Goal: Information Seeking & Learning: Understand process/instructions

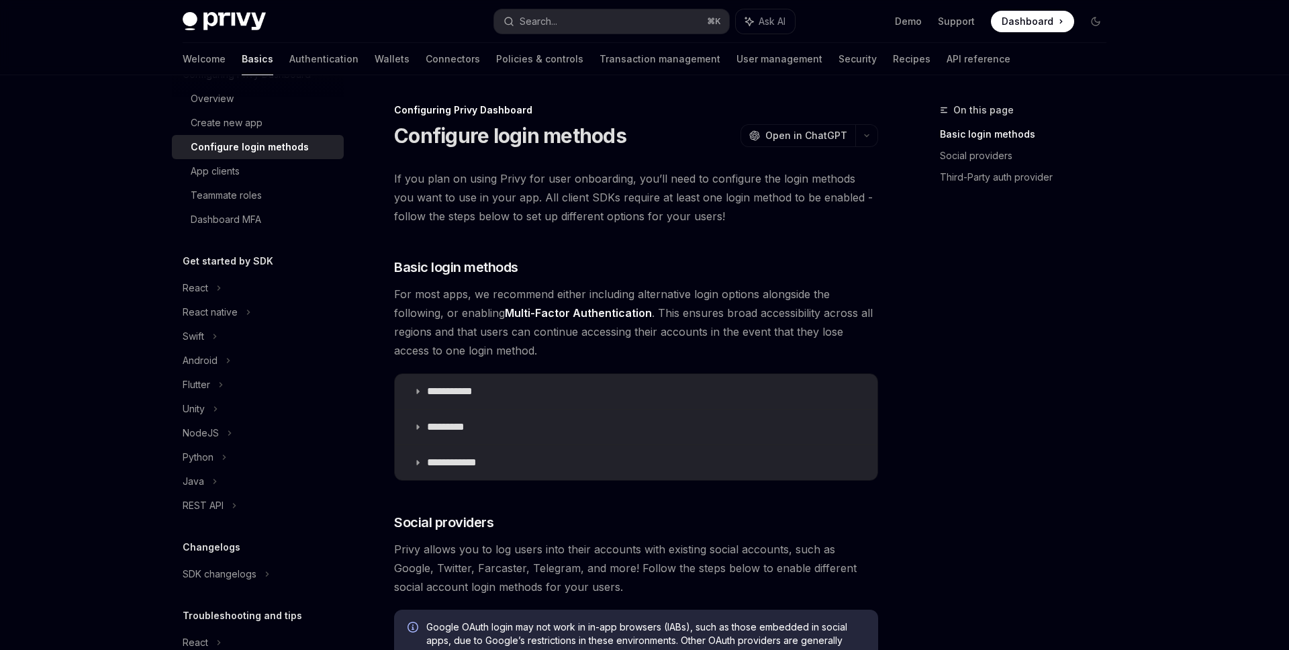
scroll to position [209, 0]
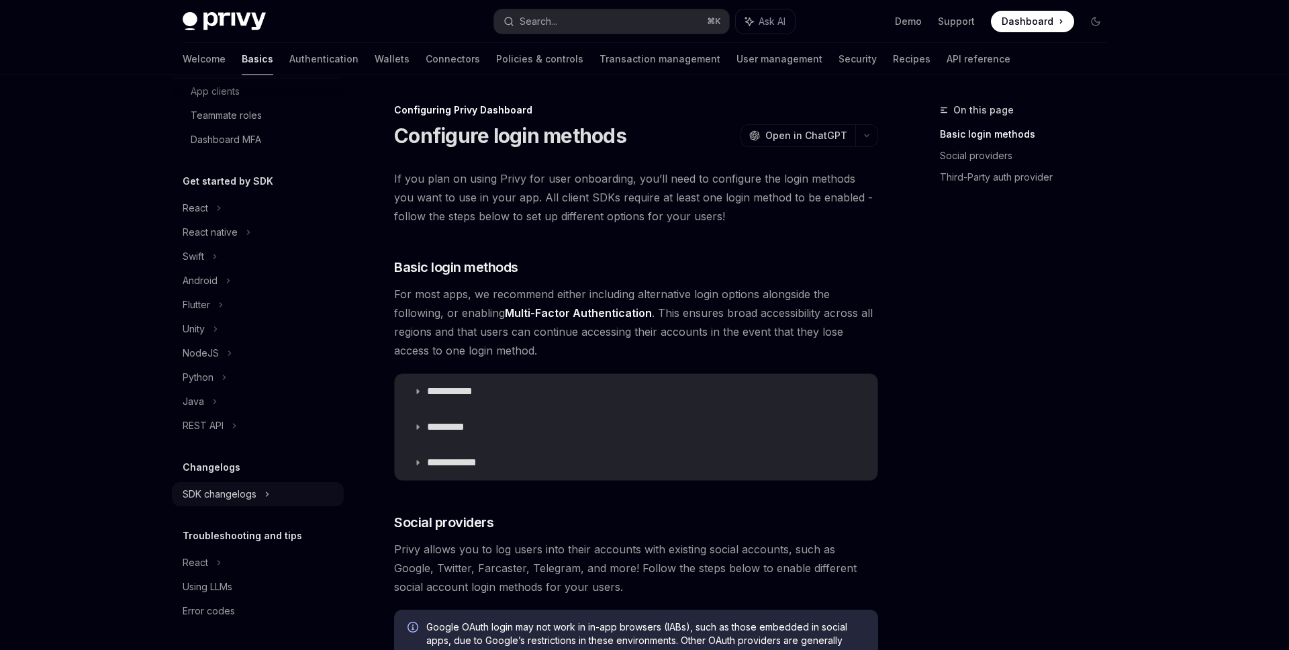
click at [270, 220] on div "SDK changelogs" at bounding box center [258, 208] width 172 height 24
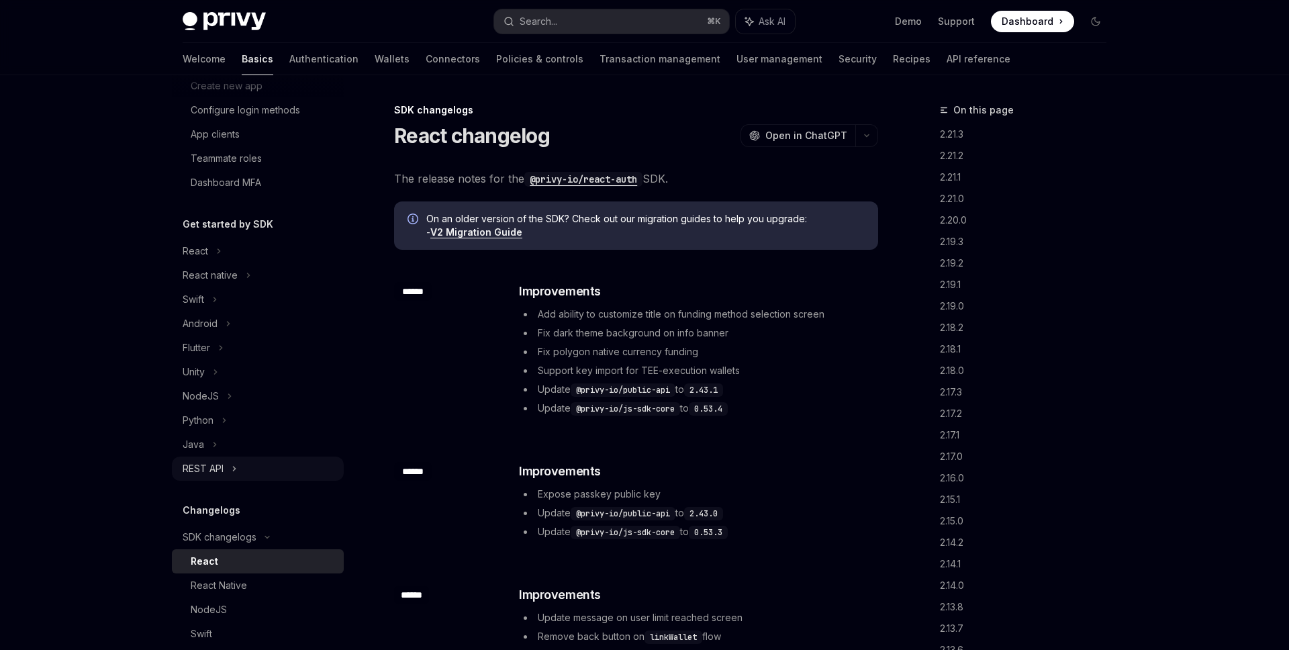
scroll to position [163, 0]
click at [278, 251] on div "React" at bounding box center [258, 254] width 172 height 24
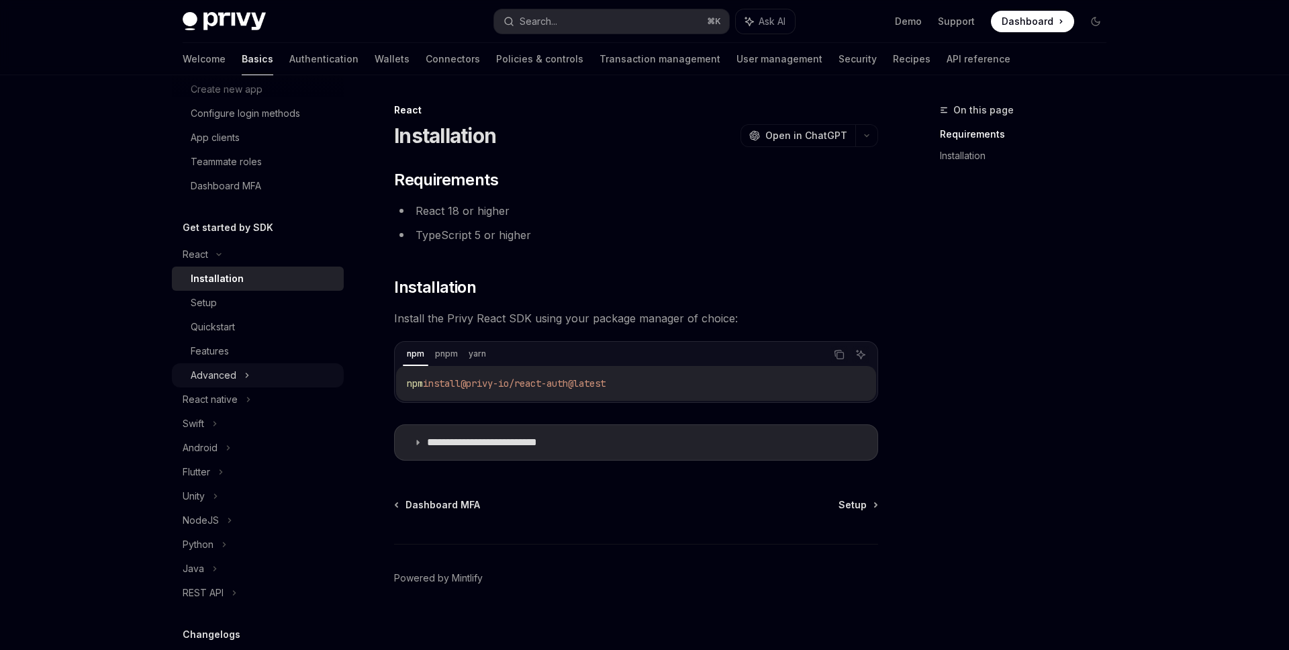
click at [254, 374] on div "Advanced" at bounding box center [258, 375] width 172 height 24
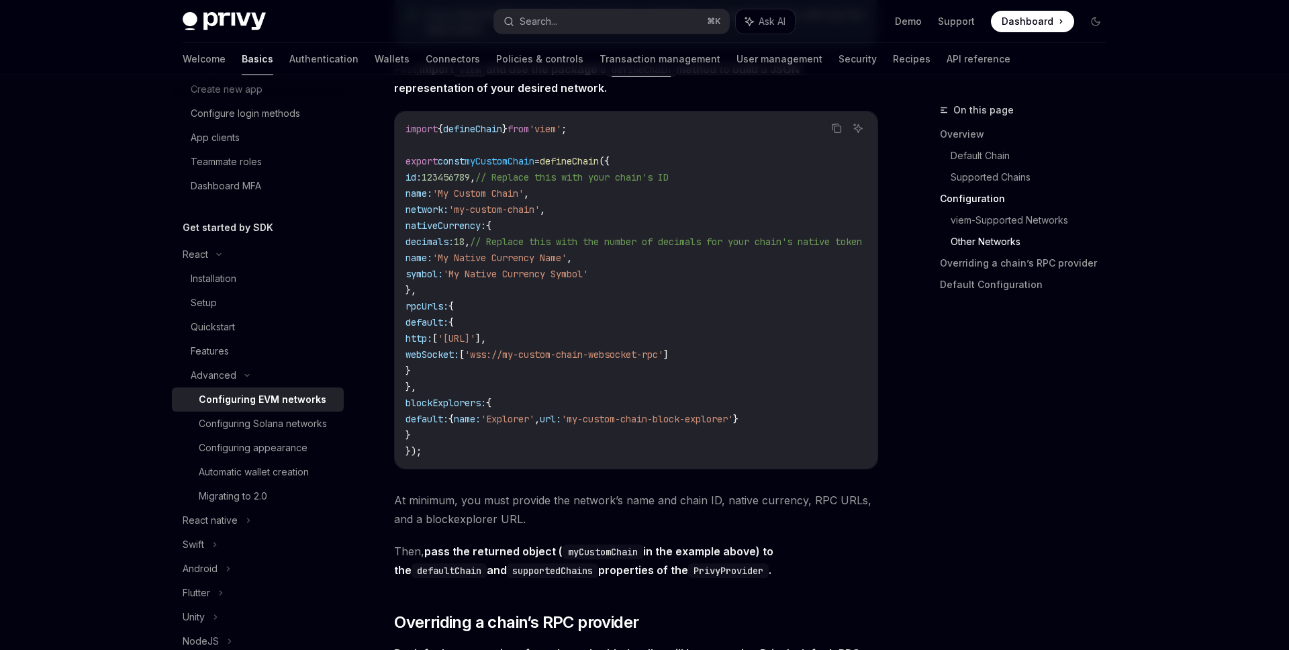
scroll to position [2333, 0]
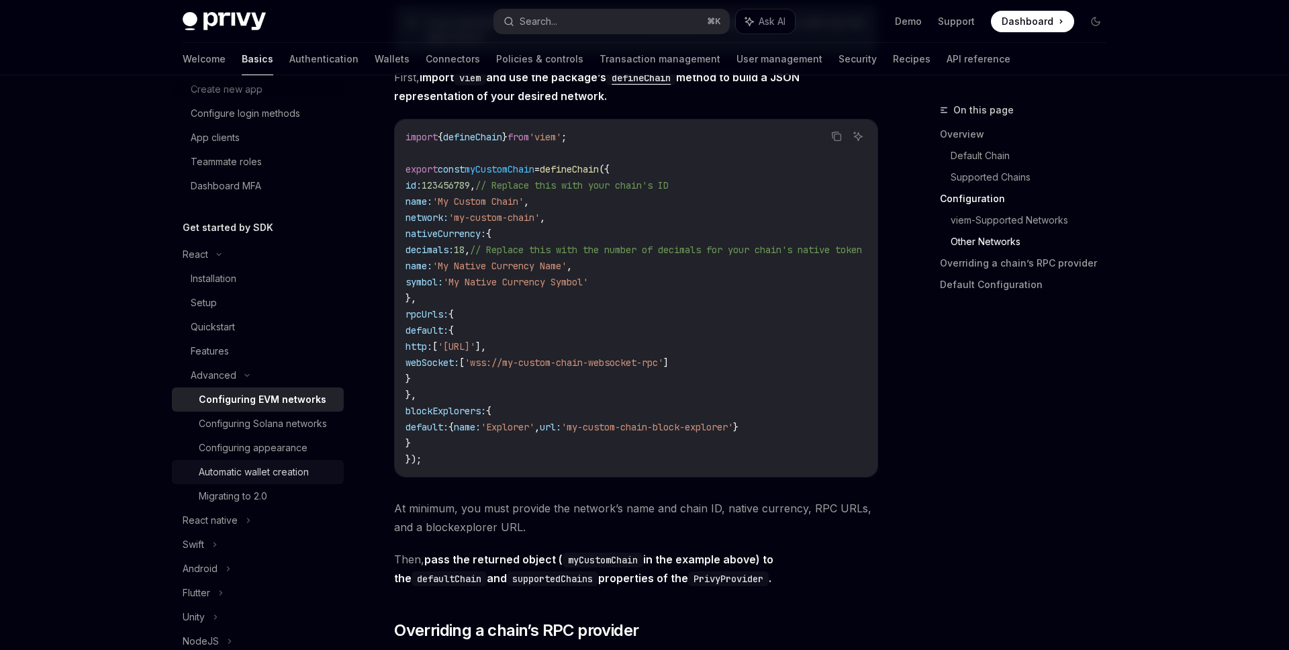
click at [248, 466] on div "Automatic wallet creation" at bounding box center [254, 472] width 110 height 16
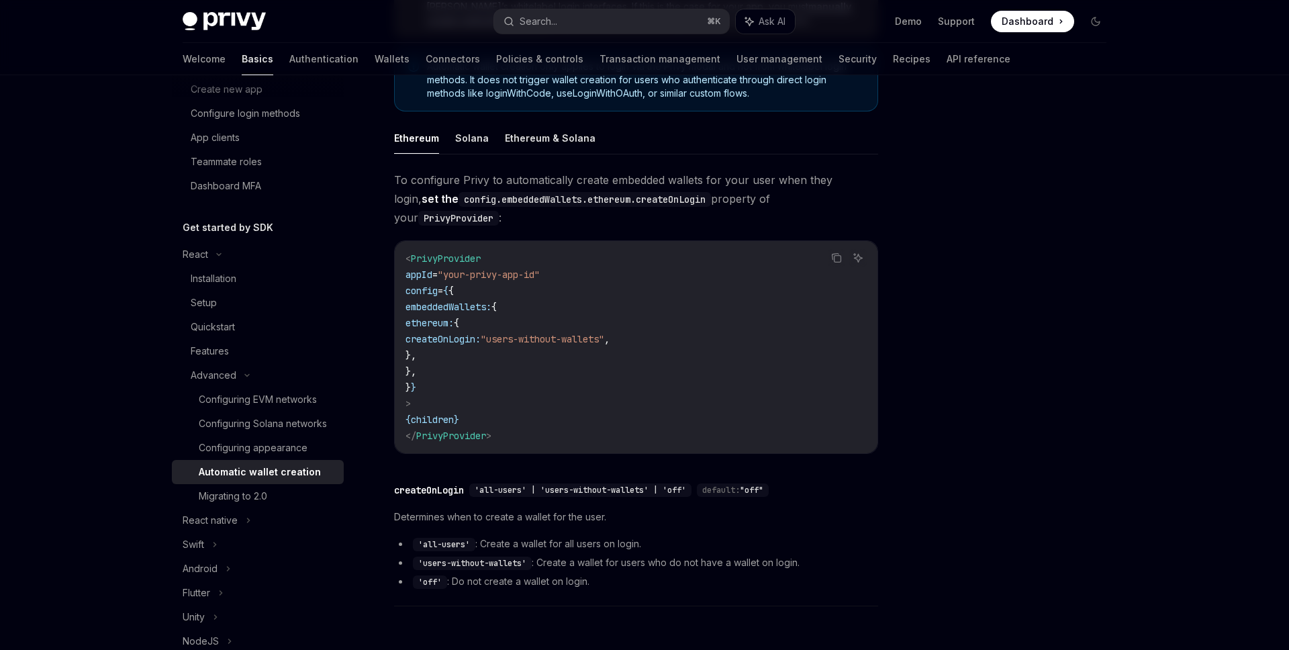
scroll to position [246, 0]
drag, startPoint x: 538, startPoint y: 540, endPoint x: 790, endPoint y: 540, distance: 251.8
click at [790, 553] on li "'users-without-wallets' : Create a wallet for users who do not have a wallet on…" at bounding box center [636, 561] width 484 height 16
click at [836, 553] on li "'users-without-wallets' : Create a wallet for users who do not have a wallet on…" at bounding box center [636, 561] width 484 height 16
drag, startPoint x: 836, startPoint y: 541, endPoint x: 620, endPoint y: 542, distance: 215.5
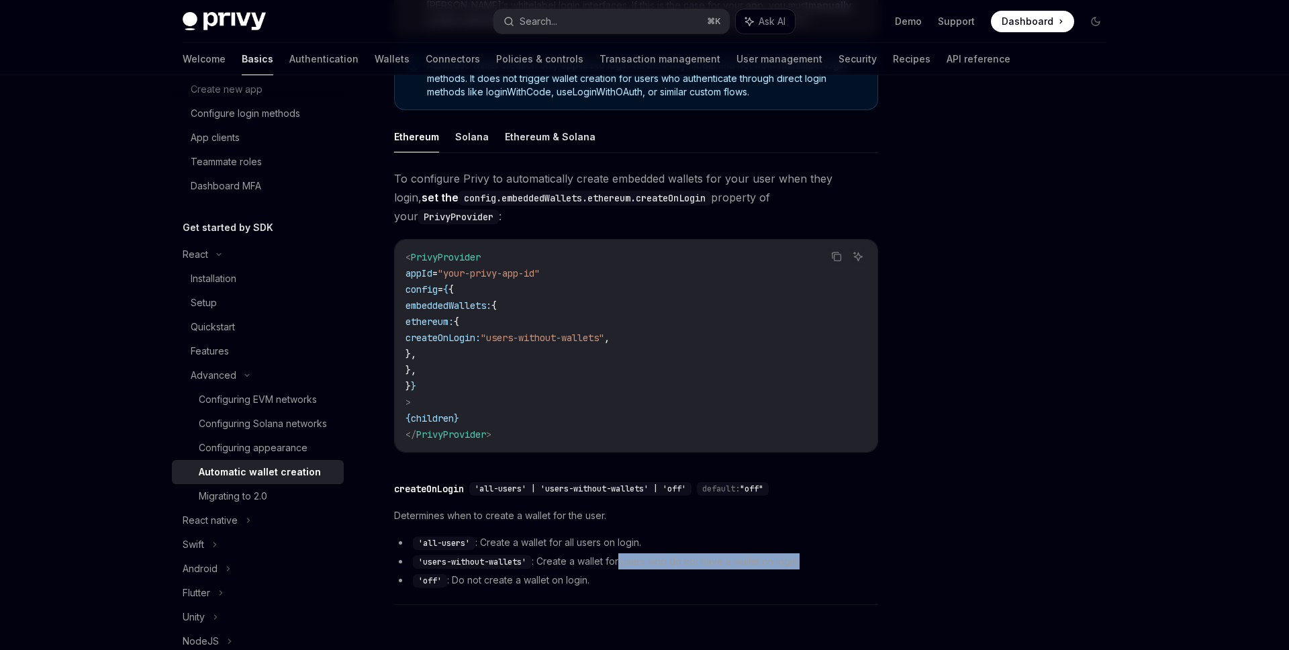
click at [620, 553] on li "'users-without-wallets' : Create a wallet for users who do not have a wallet on…" at bounding box center [636, 561] width 484 height 16
click at [780, 553] on li "'users-without-wallets' : Create a wallet for users who do not have a wallet on…" at bounding box center [636, 561] width 484 height 16
drag, startPoint x: 814, startPoint y: 543, endPoint x: 537, endPoint y: 546, distance: 276.6
click at [538, 553] on li "'users-without-wallets' : Create a wallet for users who do not have a wallet on…" at bounding box center [636, 561] width 484 height 16
click at [697, 508] on span "Determines when to create a wallet for the user." at bounding box center [636, 516] width 484 height 16
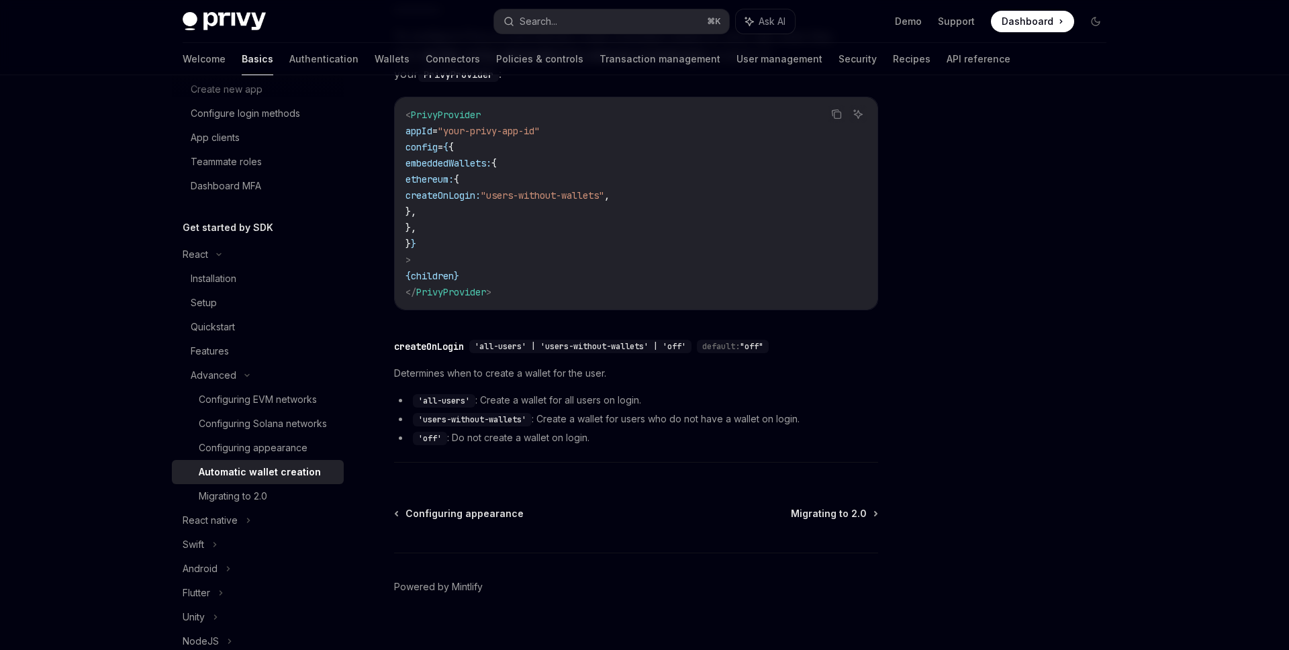
scroll to position [236, 0]
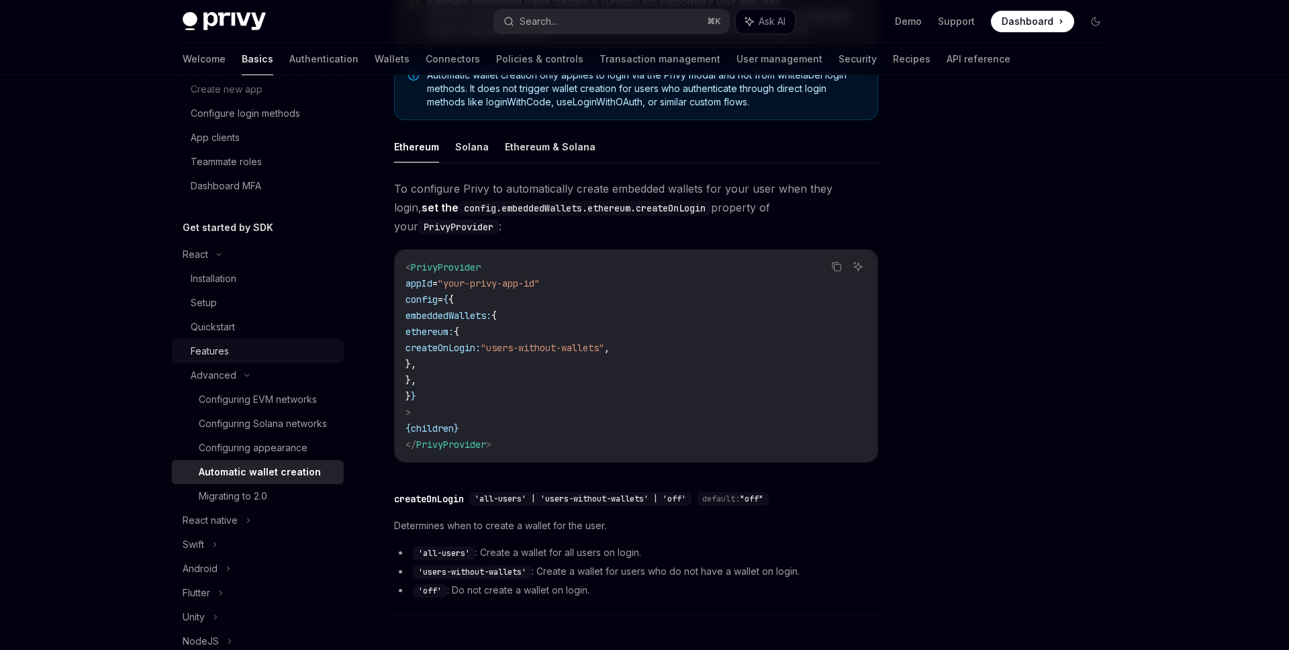
click at [271, 344] on div "Features" at bounding box center [263, 351] width 145 height 16
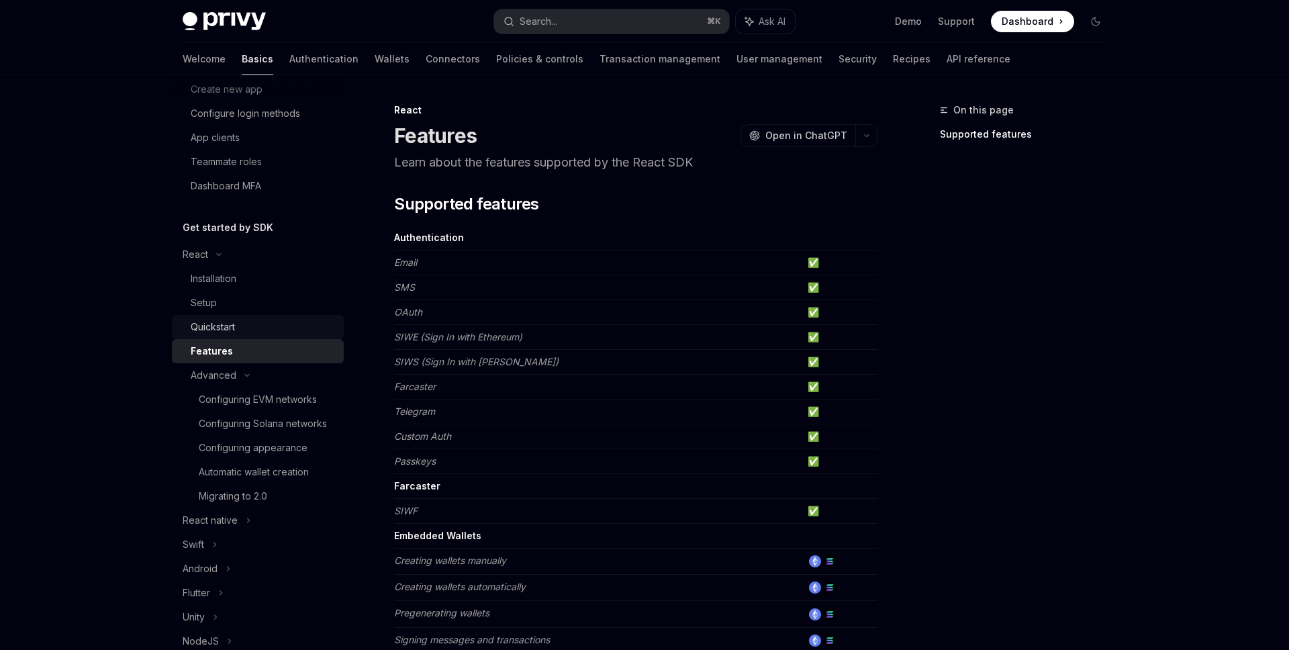
click at [282, 331] on div "Quickstart" at bounding box center [263, 327] width 145 height 16
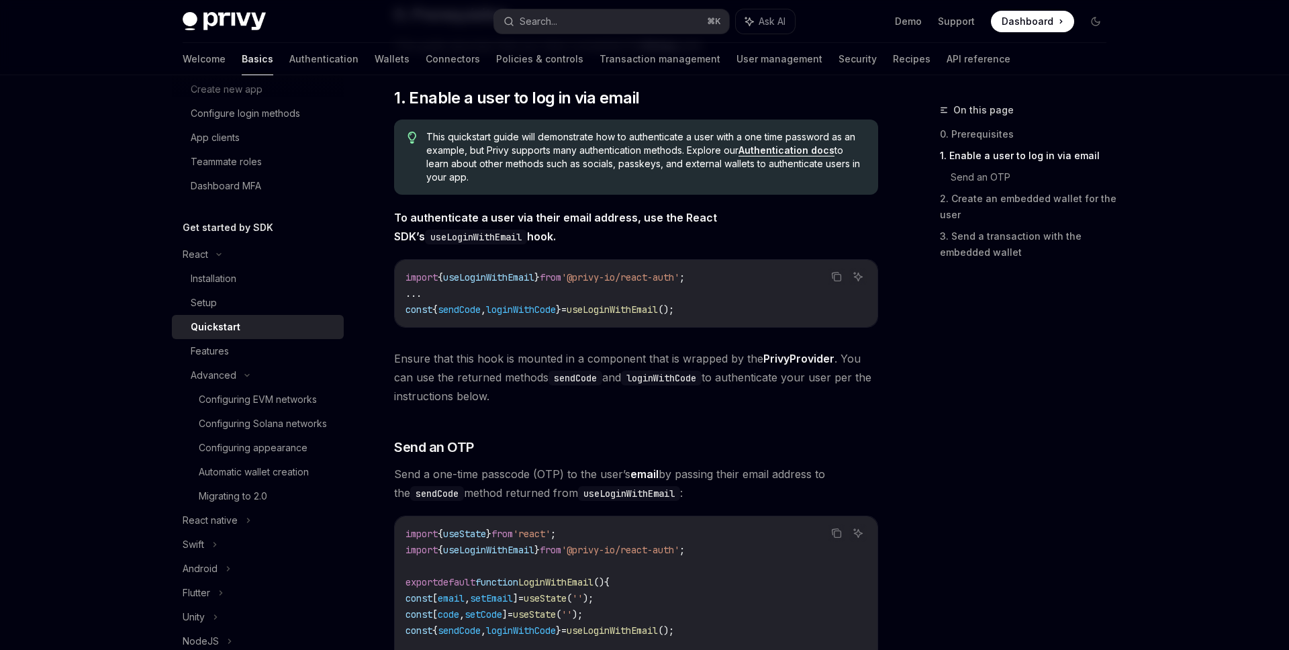
scroll to position [205, 0]
click at [219, 299] on div "Setup" at bounding box center [263, 303] width 145 height 16
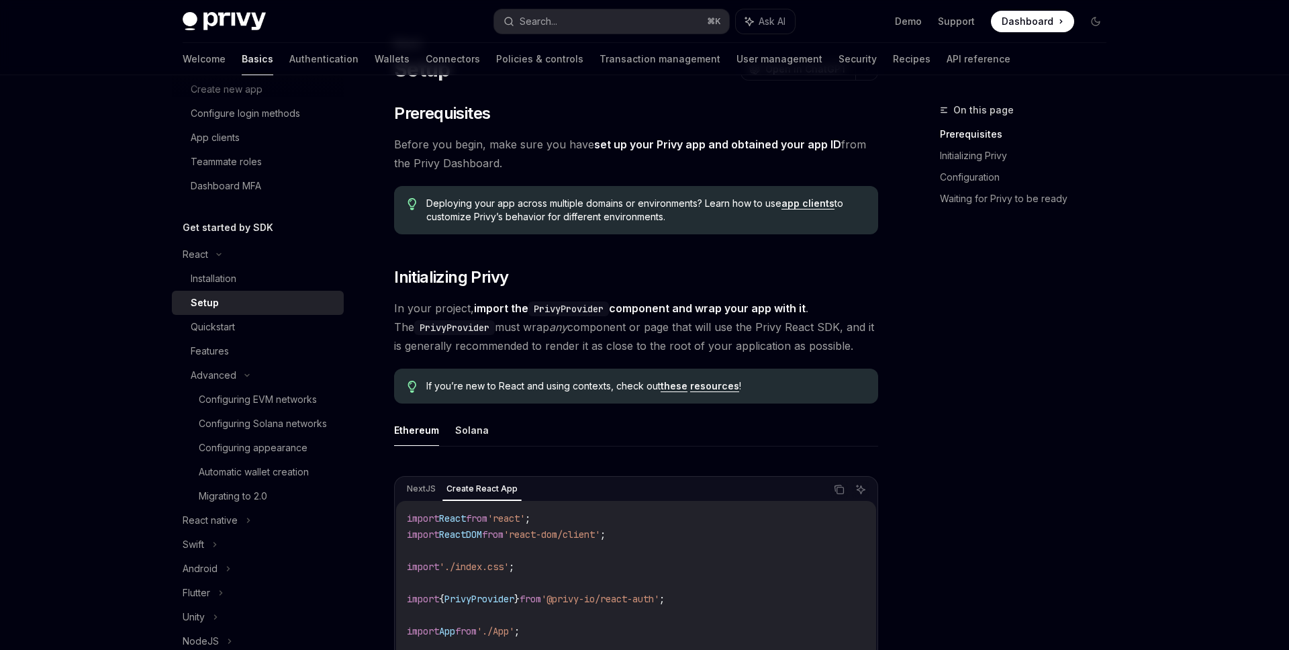
scroll to position [64, 0]
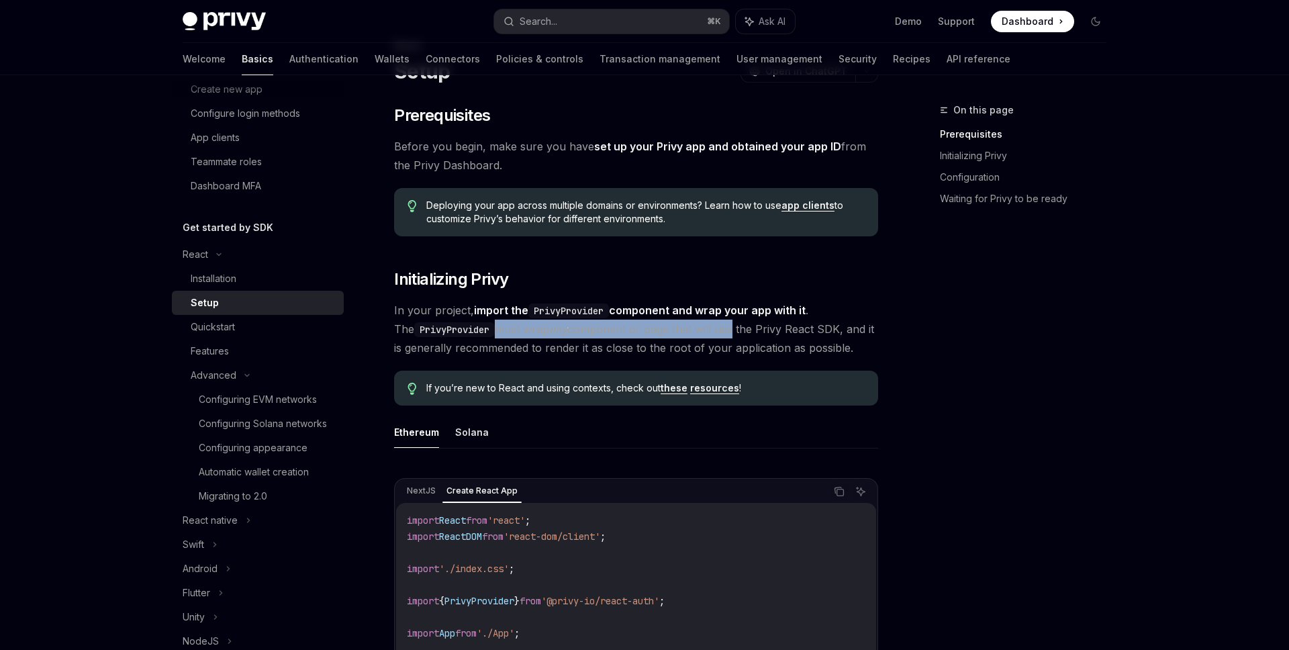
drag, startPoint x: 475, startPoint y: 328, endPoint x: 715, endPoint y: 329, distance: 240.4
click at [717, 329] on span "In your project, import the PrivyProvider component and wrap your app with it .…" at bounding box center [636, 329] width 484 height 56
click at [715, 329] on span "In your project, import the PrivyProvider component and wrap your app with it .…" at bounding box center [636, 329] width 484 height 56
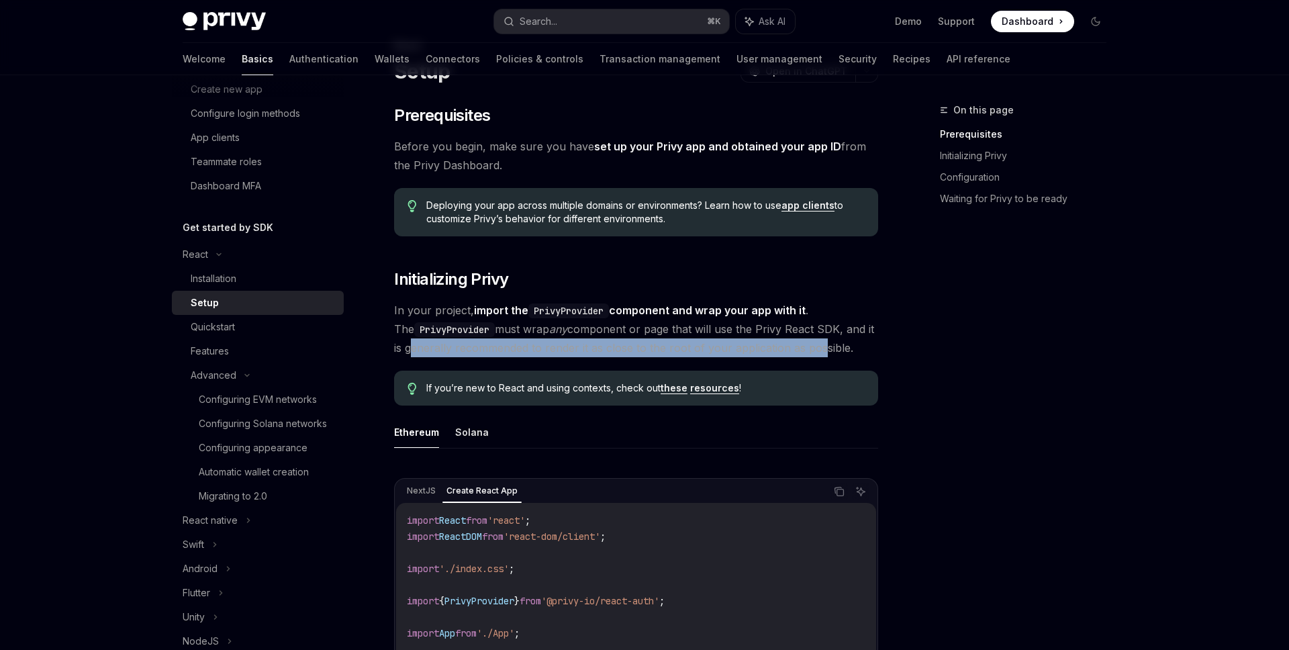
drag, startPoint x: 395, startPoint y: 346, endPoint x: 803, endPoint y: 343, distance: 407.6
click at [803, 343] on span "In your project, import the PrivyProvider component and wrap your app with it .…" at bounding box center [636, 329] width 484 height 56
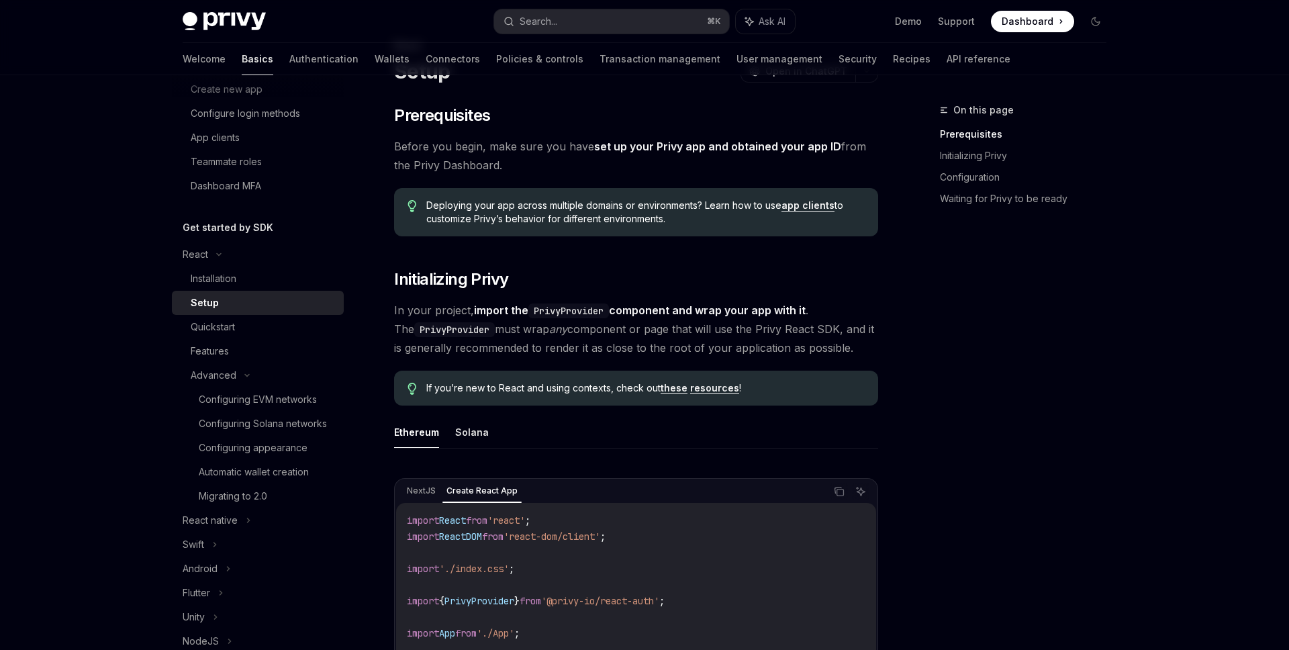
drag, startPoint x: 873, startPoint y: 353, endPoint x: 547, endPoint y: 355, distance: 325.7
click at [551, 353] on span "In your project, import the PrivyProvider component and wrap your app with it .…" at bounding box center [636, 329] width 484 height 56
click at [816, 346] on span "In your project, import the PrivyProvider component and wrap your app with it .…" at bounding box center [636, 329] width 484 height 56
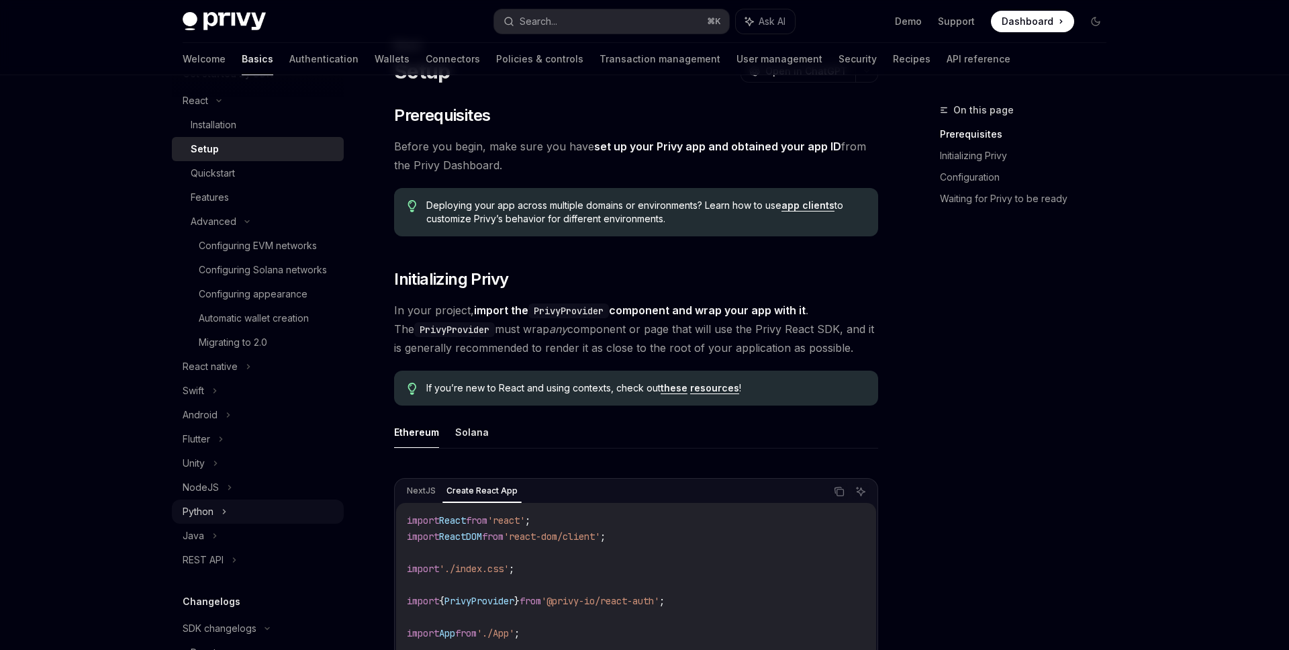
scroll to position [350, 0]
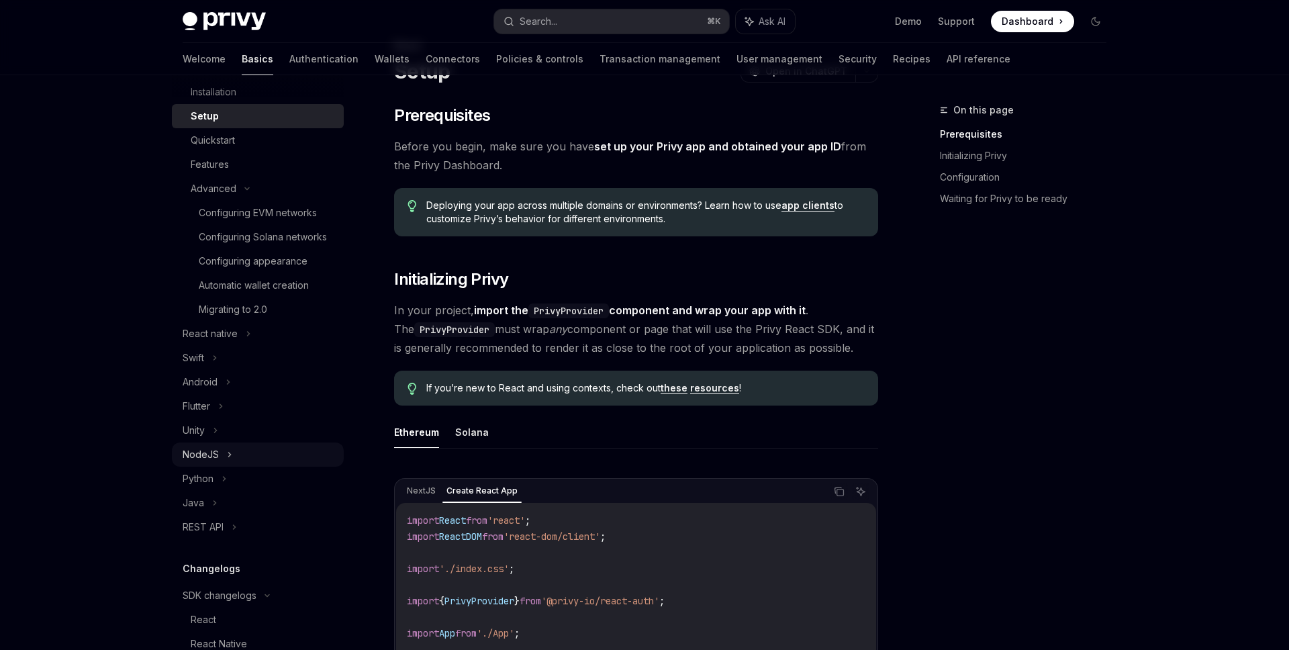
click at [247, 462] on div "NodeJS" at bounding box center [258, 454] width 172 height 24
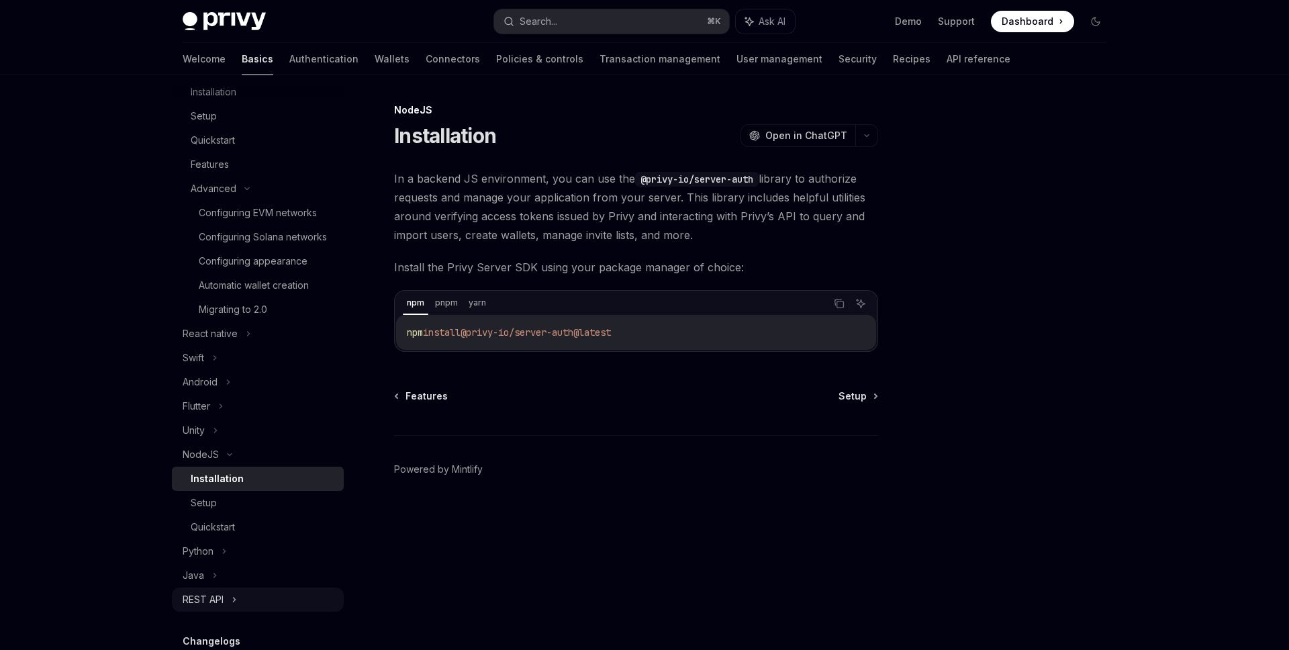
click at [232, 600] on icon at bounding box center [234, 600] width 5 height 16
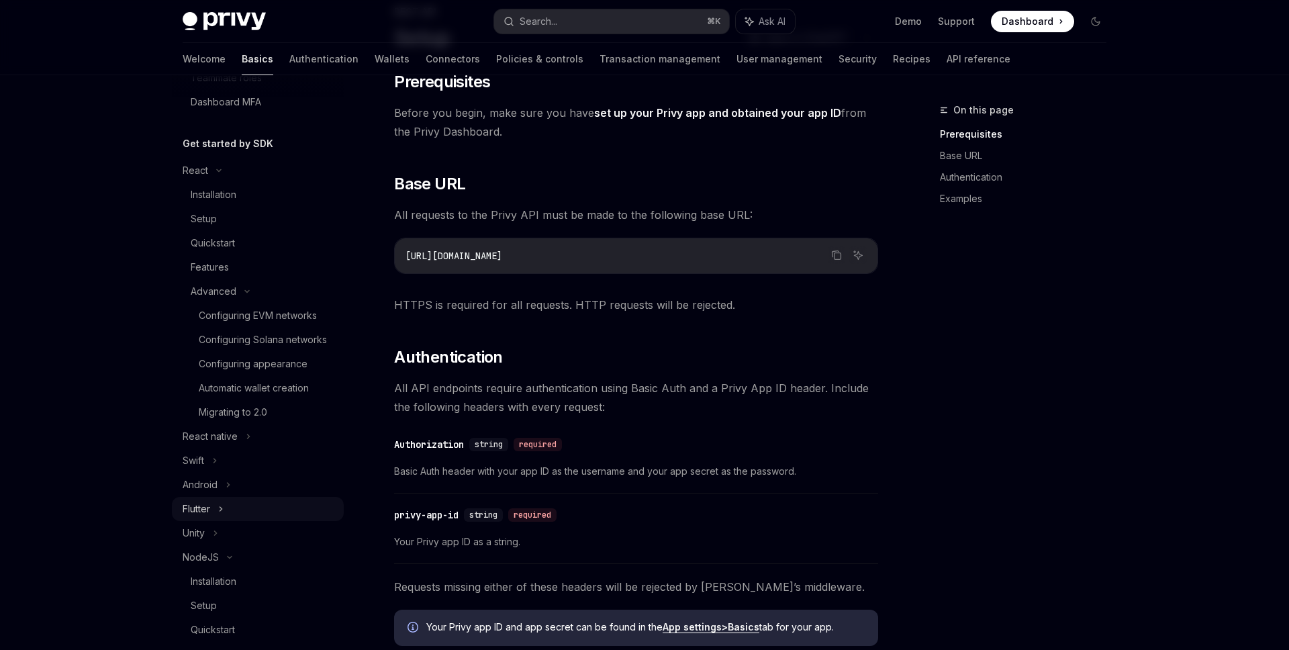
scroll to position [214, 0]
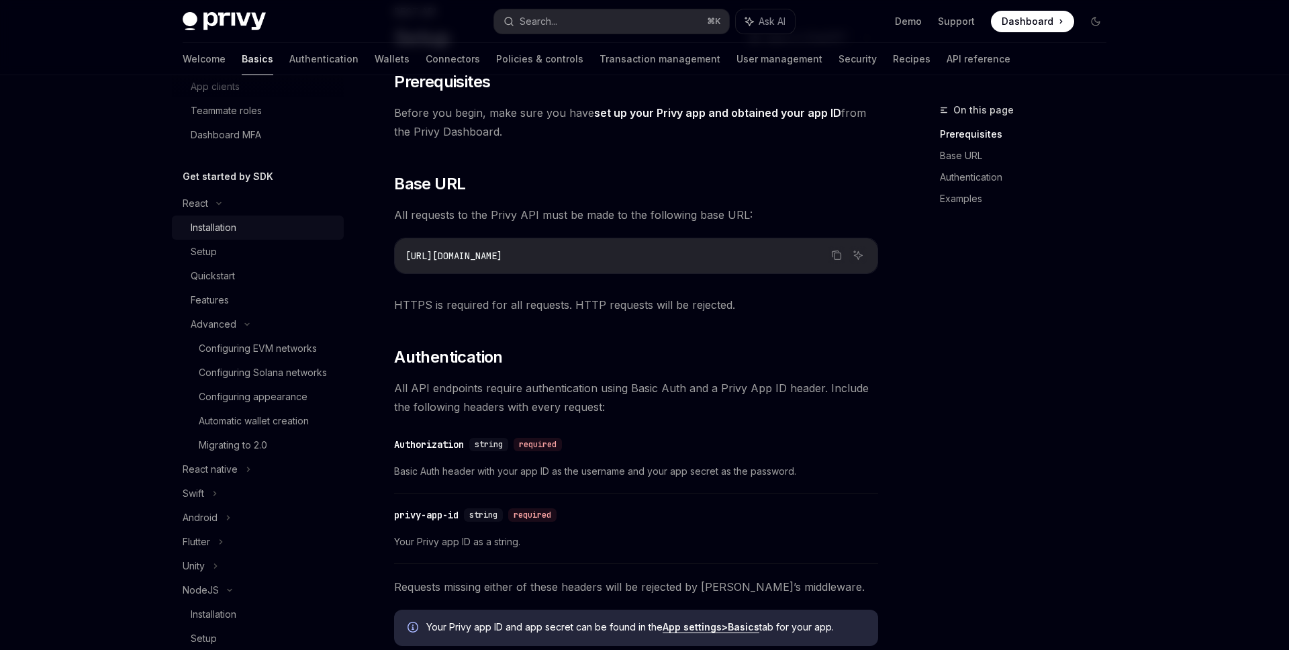
click at [281, 229] on div "Installation" at bounding box center [263, 228] width 145 height 16
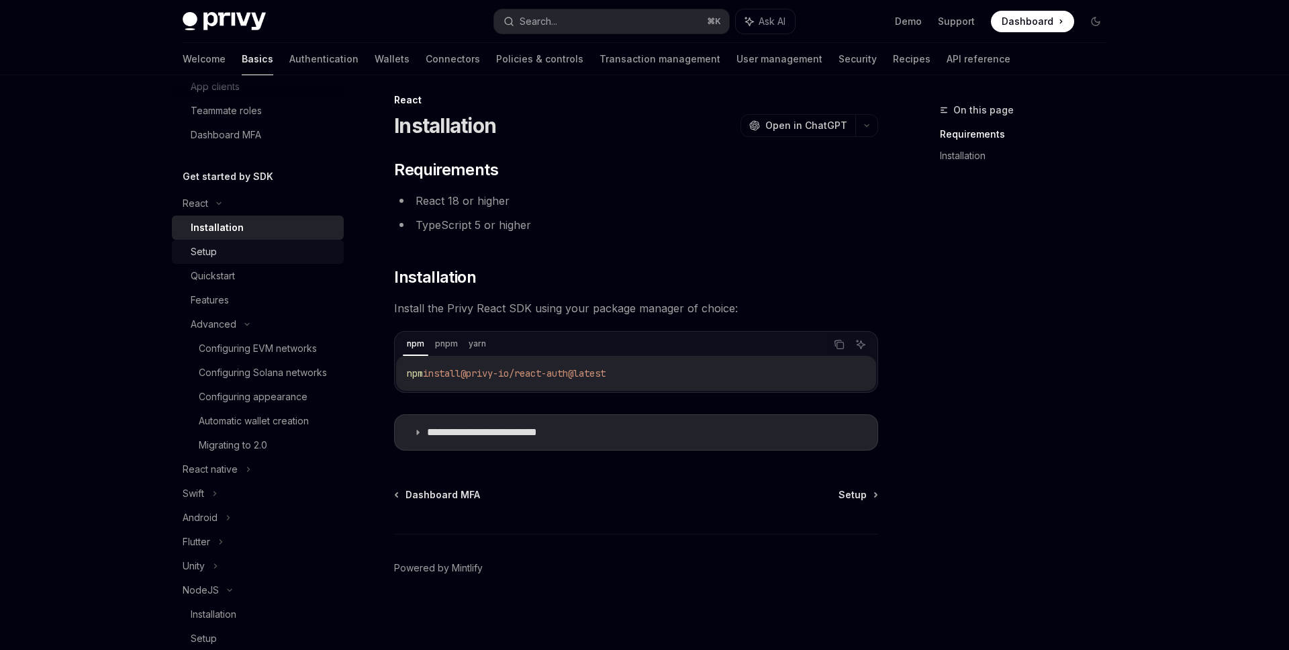
click at [275, 244] on div "Setup" at bounding box center [263, 252] width 145 height 16
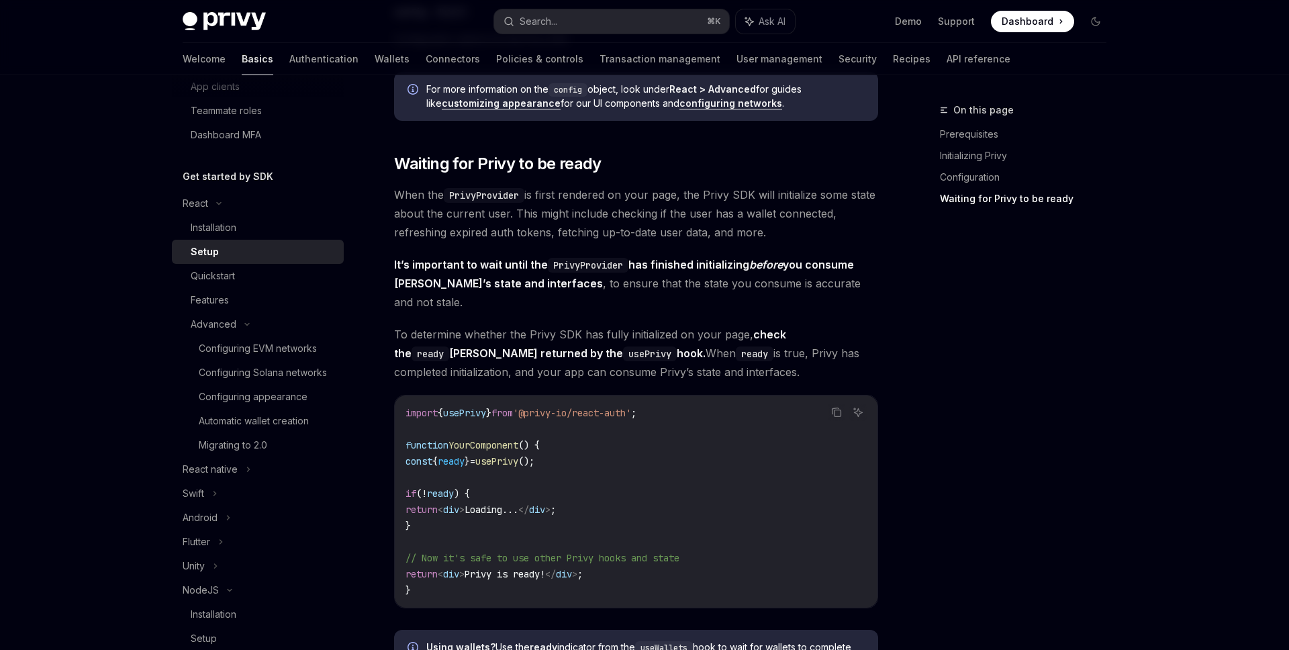
scroll to position [1398, 0]
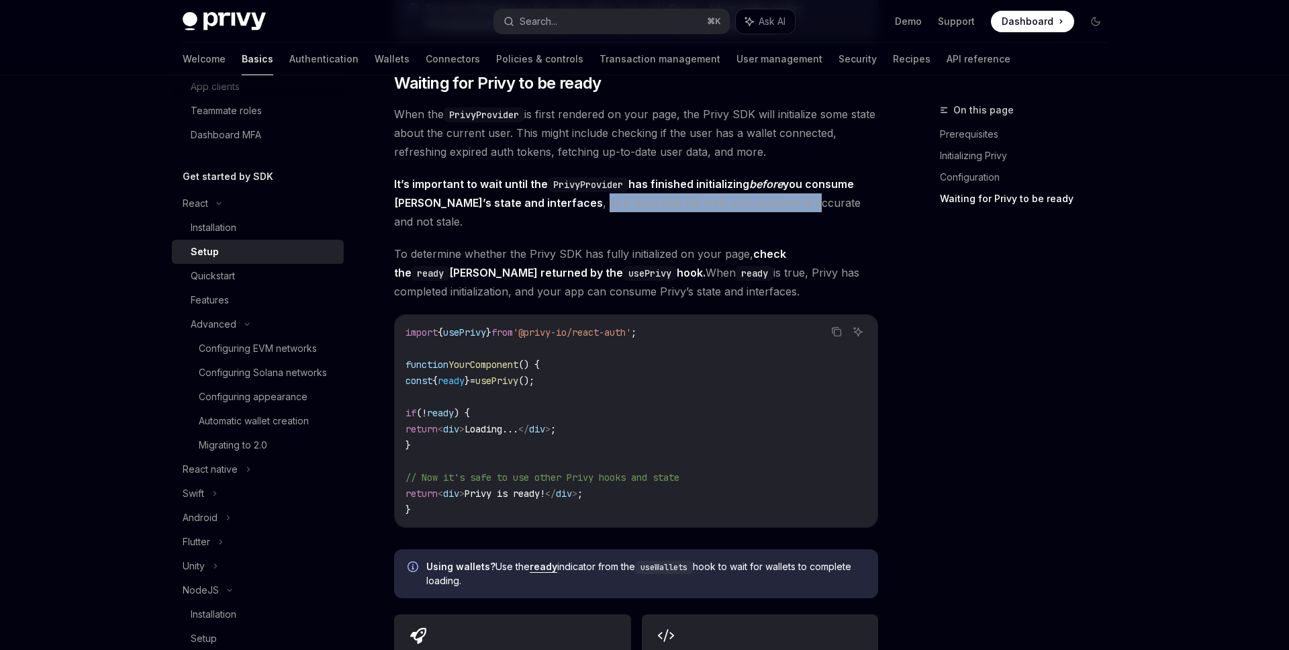
drag, startPoint x: 543, startPoint y: 205, endPoint x: 752, endPoint y: 197, distance: 209.0
click at [752, 197] on span "It’s important to wait until the PrivyProvider has finished initializing before…" at bounding box center [636, 203] width 484 height 56
click at [838, 204] on span "It’s important to wait until the PrivyProvider has finished initializing before…" at bounding box center [636, 203] width 484 height 56
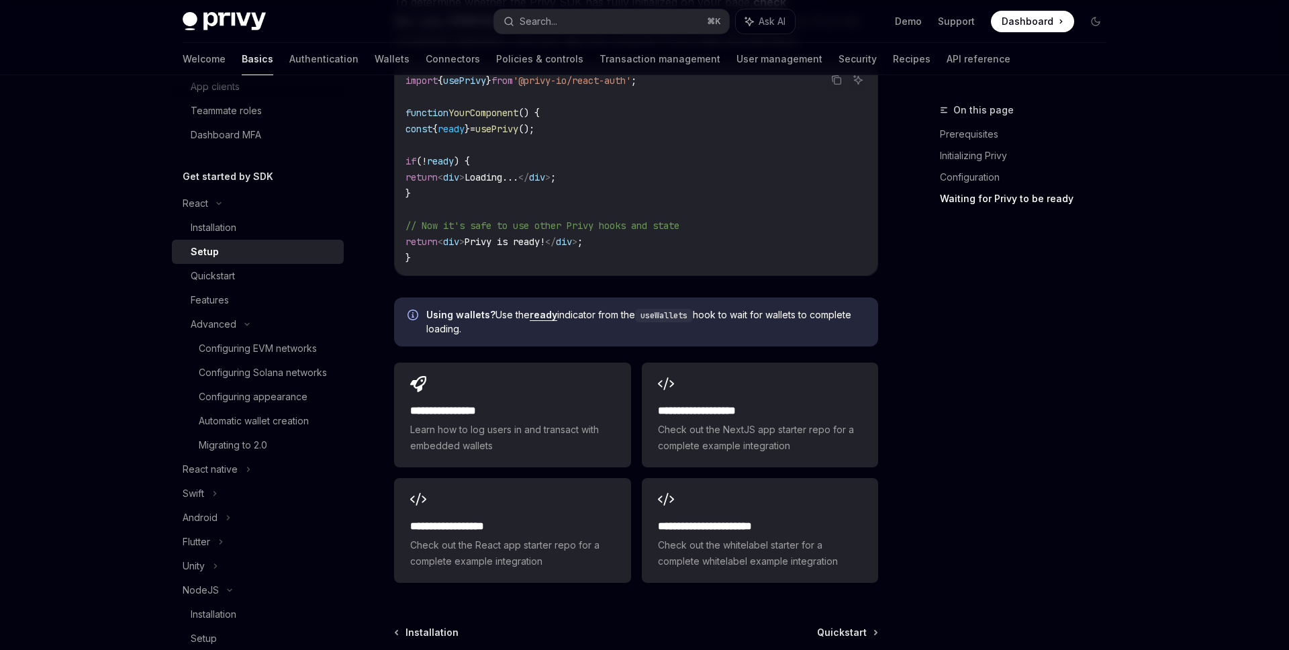
scroll to position [1665, 0]
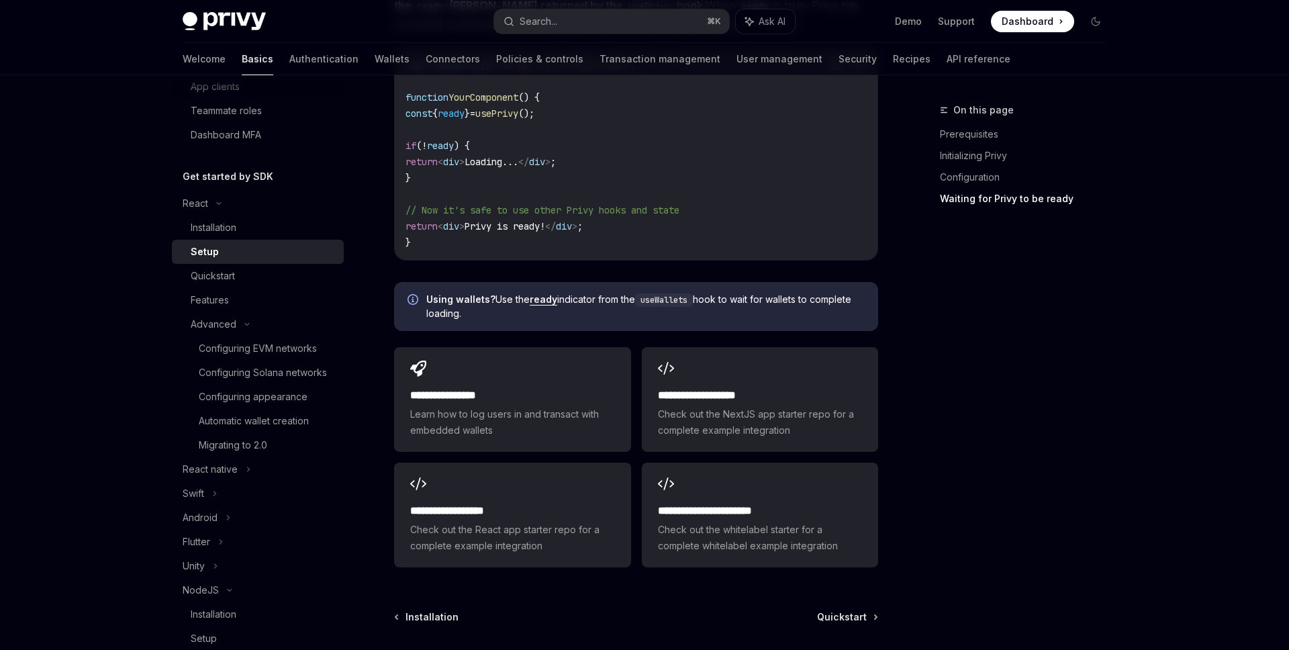
click at [232, 253] on div "Setup" at bounding box center [263, 252] width 145 height 16
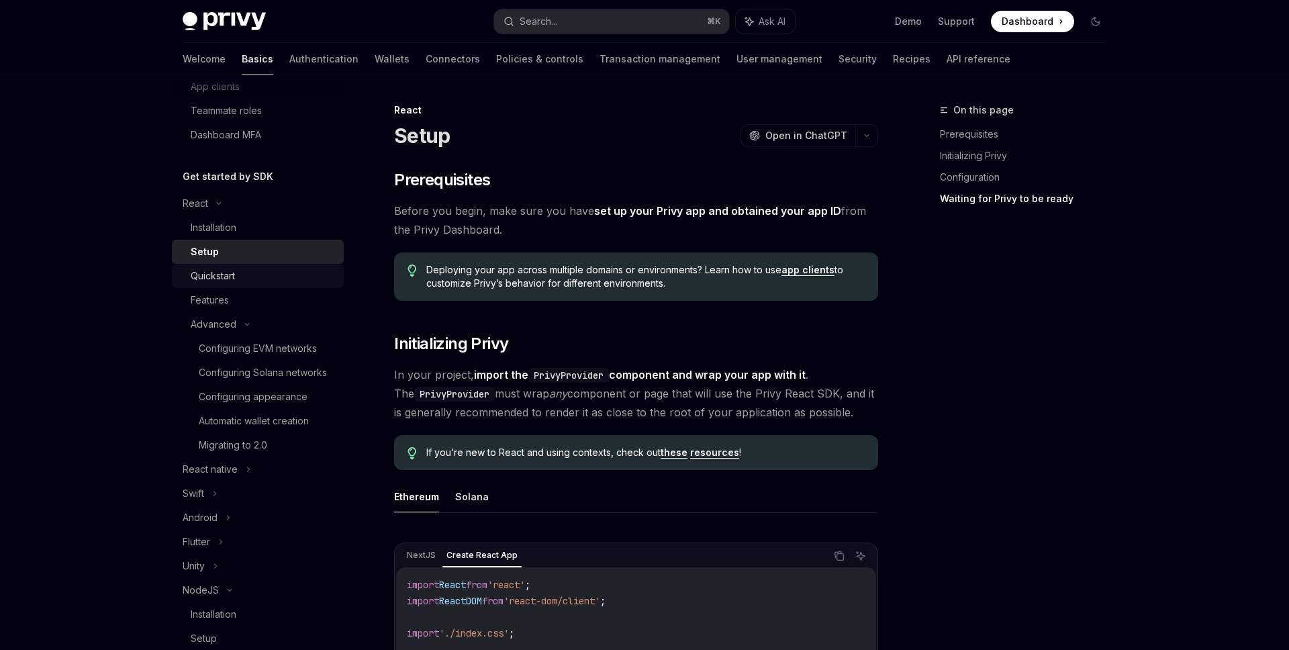
click at [221, 277] on div "Quickstart" at bounding box center [213, 276] width 44 height 16
type textarea "*"
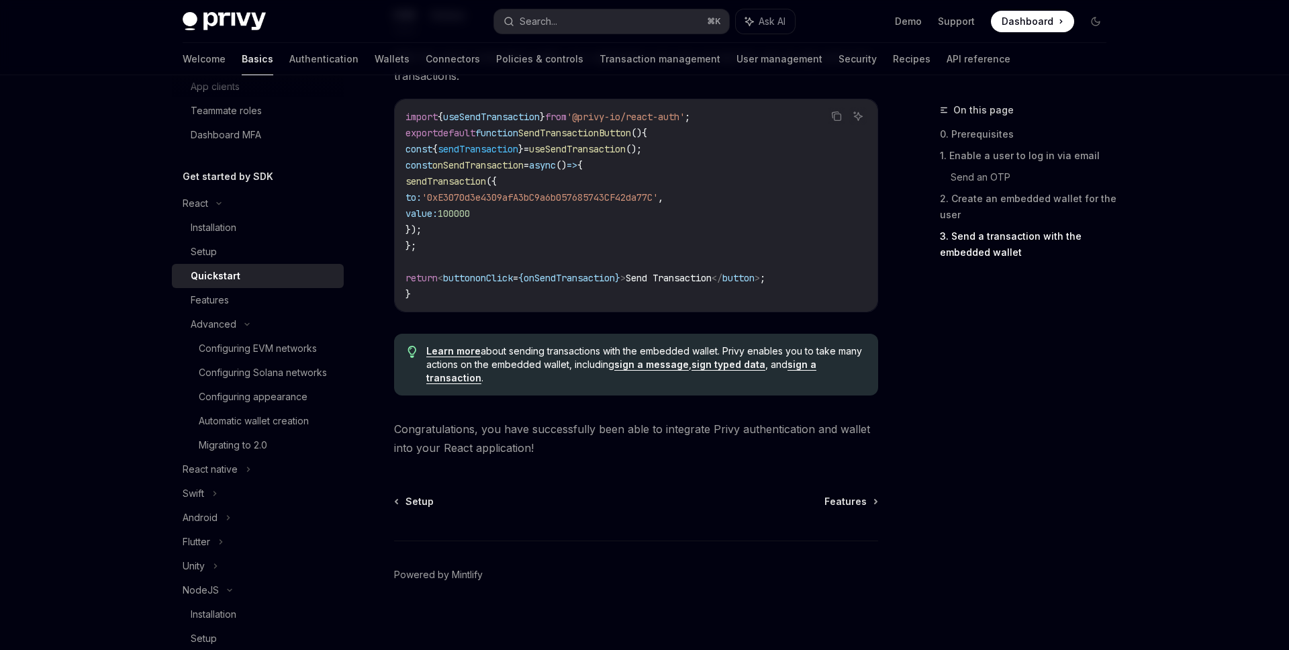
scroll to position [1298, 0]
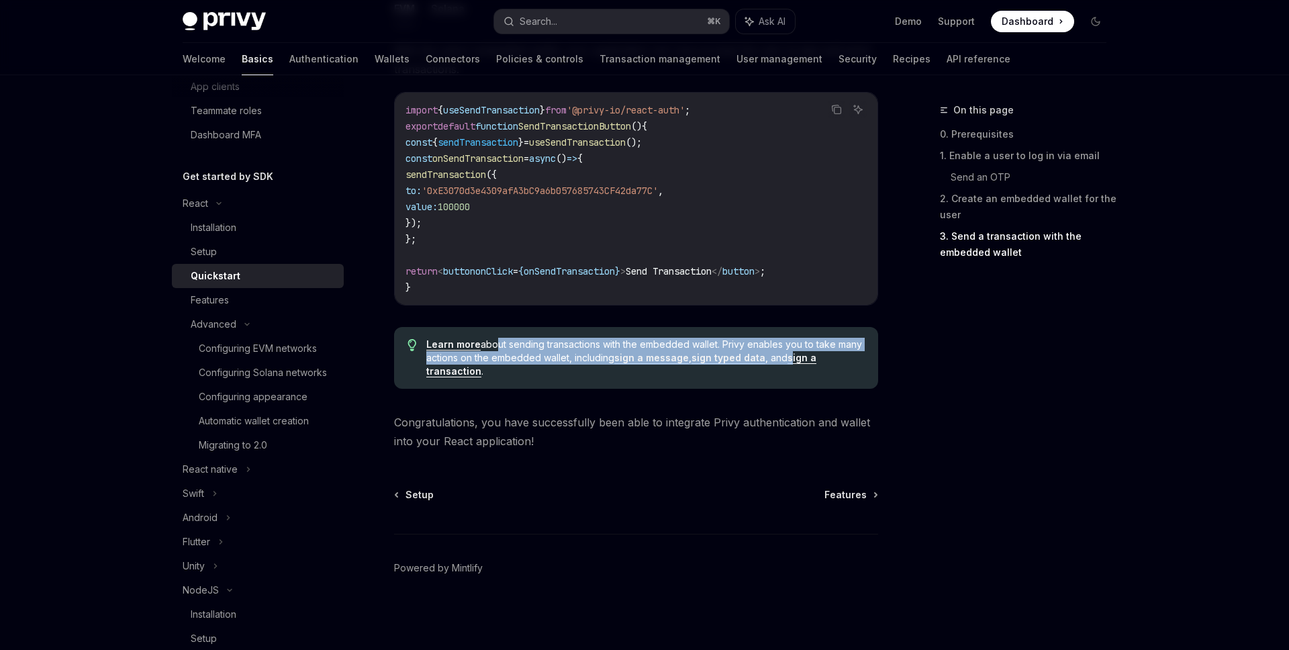
drag, startPoint x: 491, startPoint y: 346, endPoint x: 791, endPoint y: 357, distance: 299.7
click at [791, 357] on span "Learn more about sending transactions with the embedded wallet. Privy enables y…" at bounding box center [645, 358] width 438 height 40
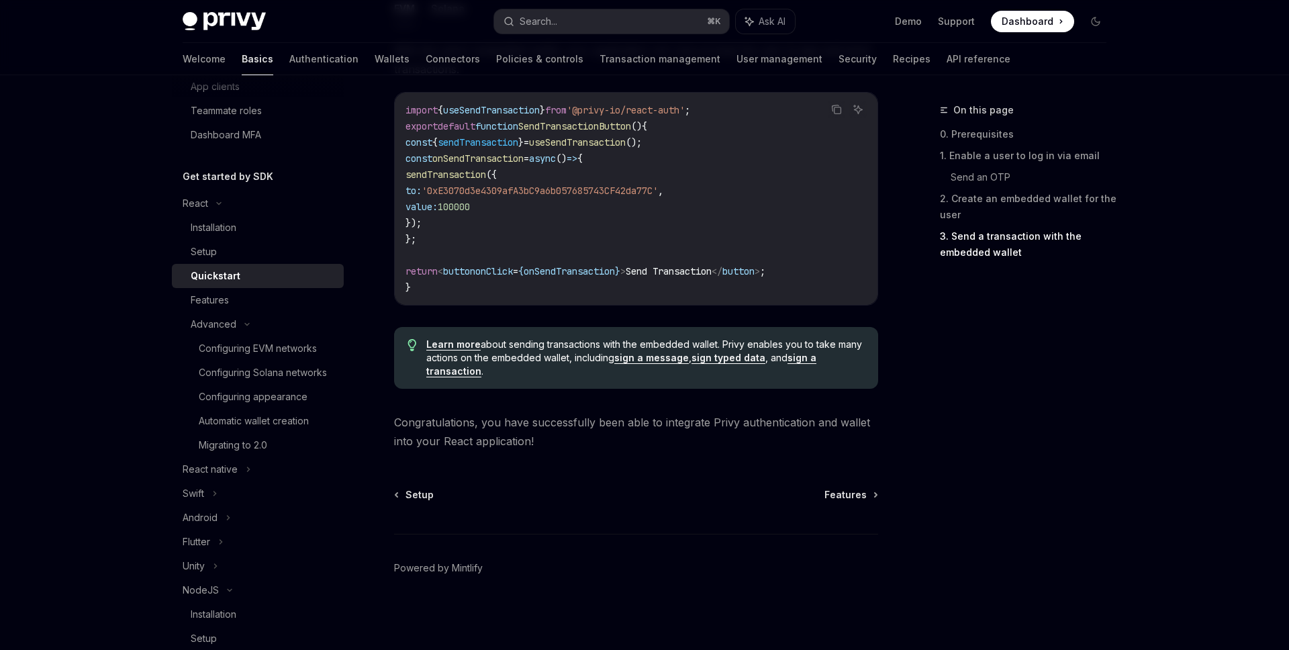
click at [849, 323] on div "With the users’ embedded wallet, your application can now prompt the user to si…" at bounding box center [636, 220] width 484 height 359
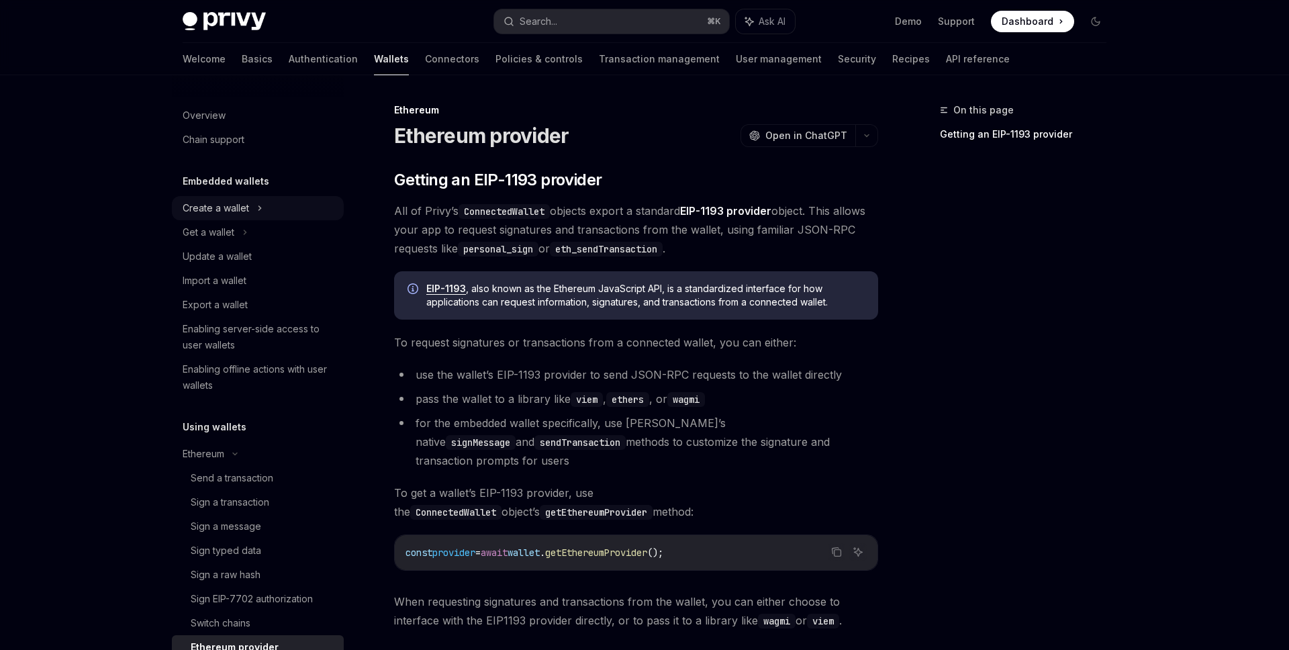
click at [252, 212] on div "Create a wallet" at bounding box center [258, 208] width 172 height 24
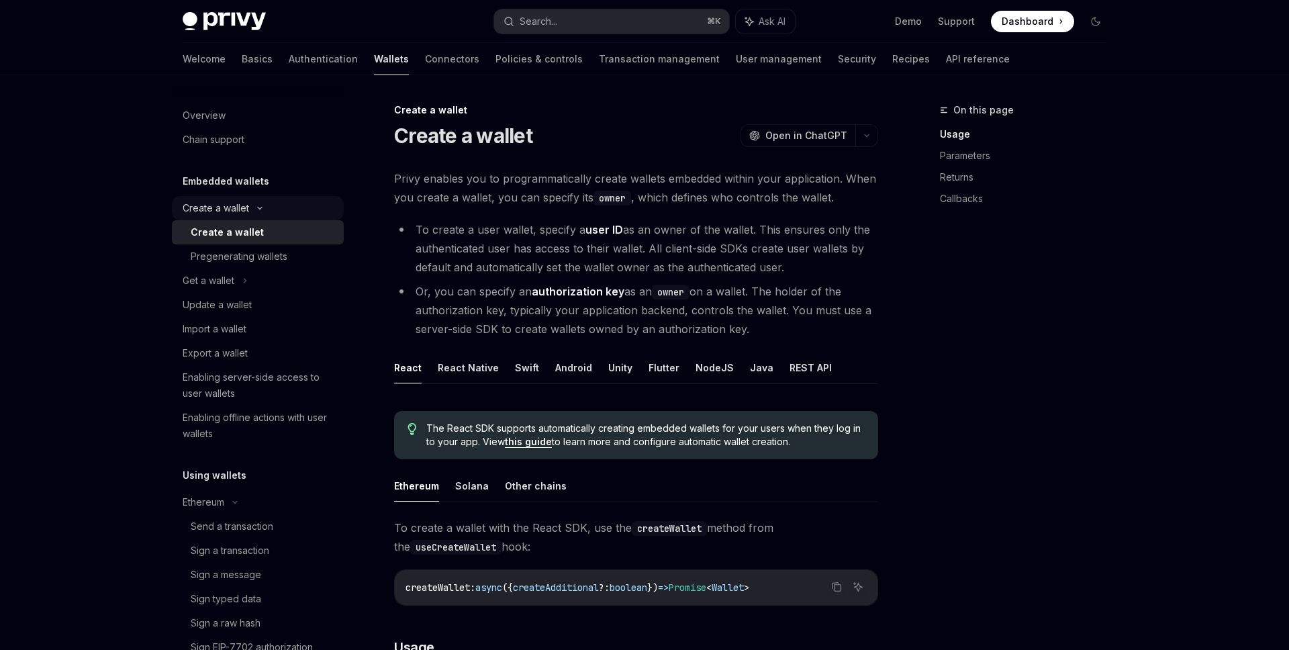
click at [252, 212] on div "Create a wallet" at bounding box center [258, 208] width 172 height 24
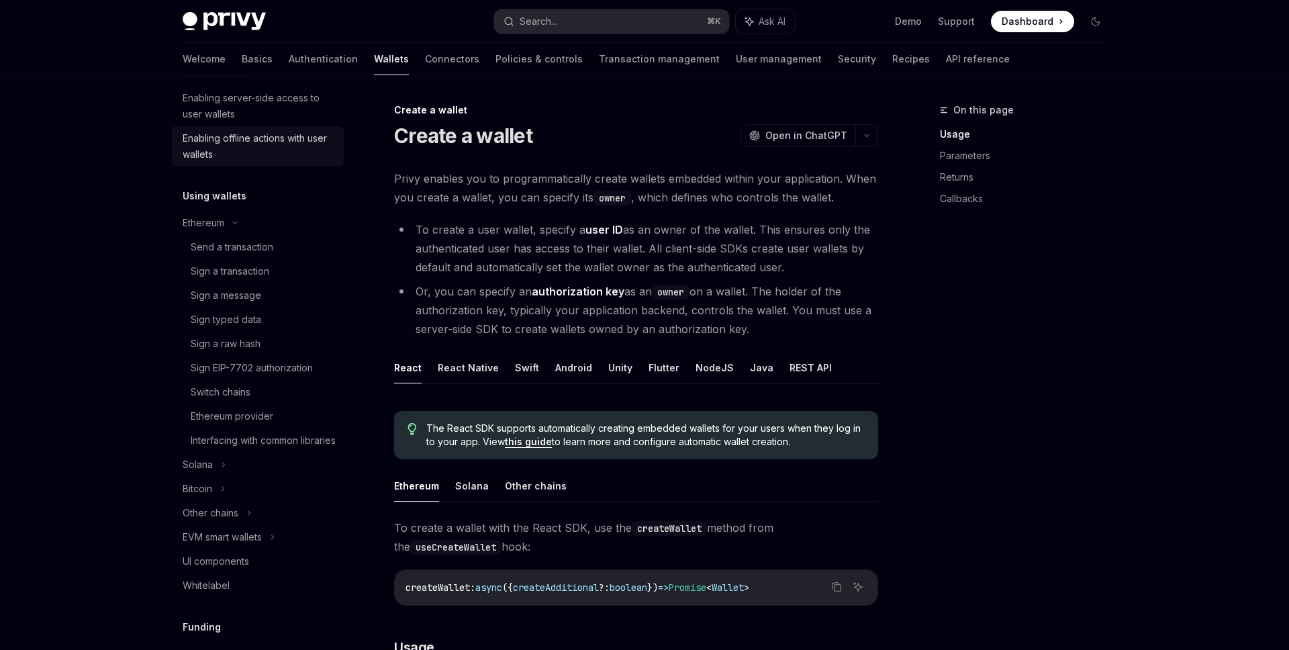
scroll to position [232, 0]
click at [213, 416] on div "Ethereum provider" at bounding box center [232, 415] width 83 height 16
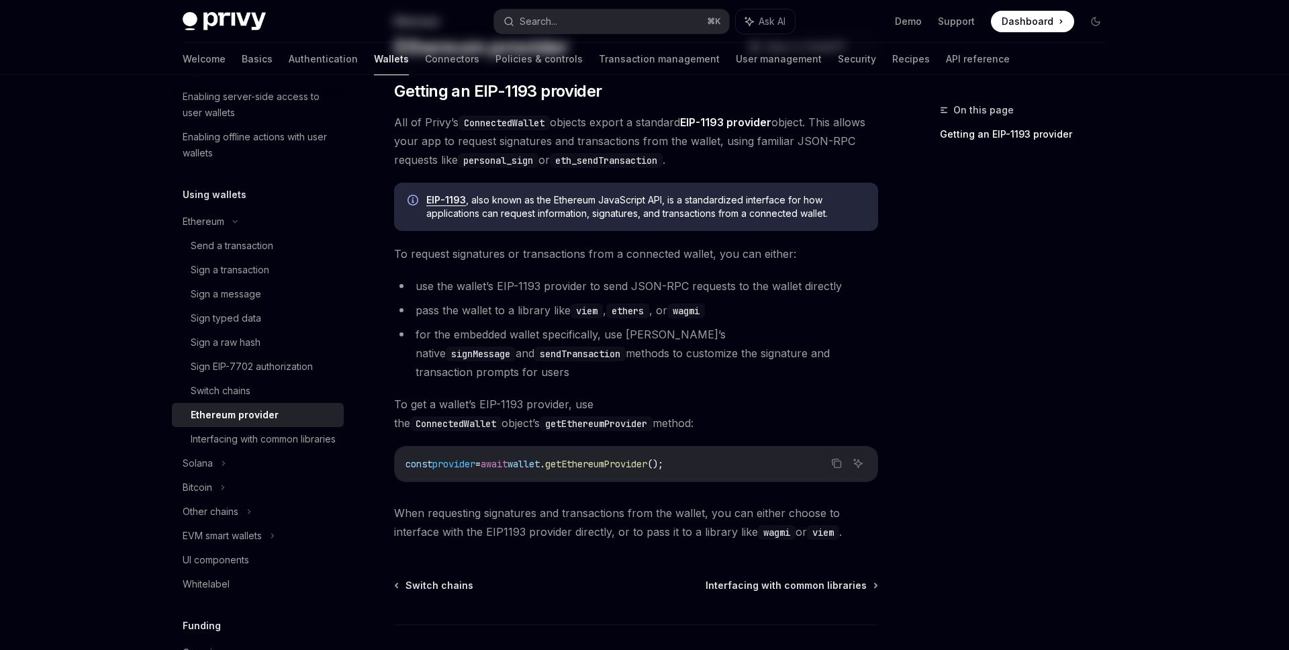
scroll to position [122, 0]
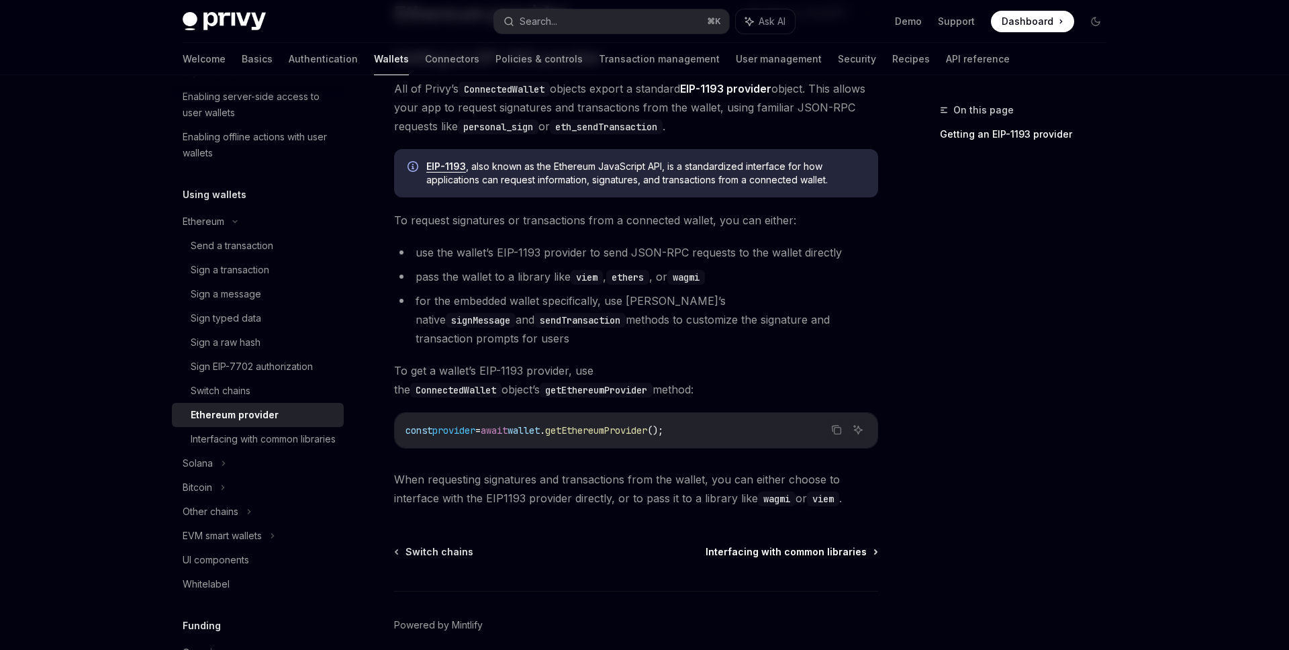
click at [769, 545] on span "Interfacing with common libraries" at bounding box center [786, 551] width 161 height 13
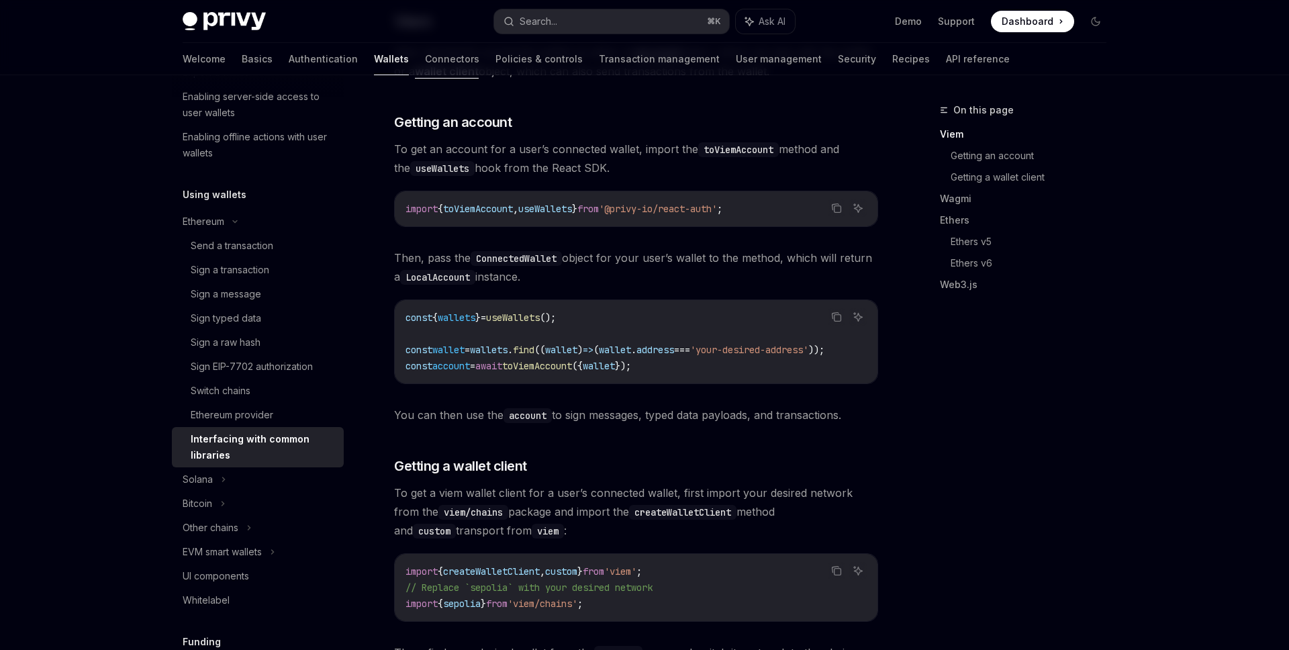
scroll to position [332, 0]
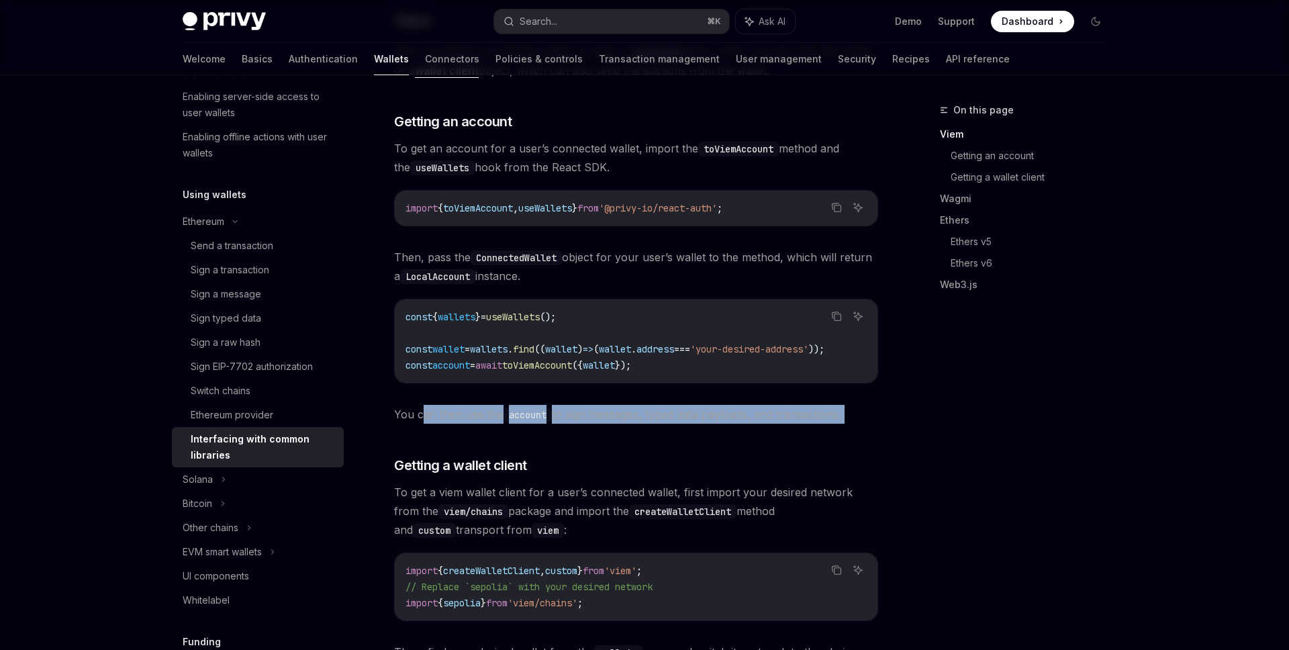
drag, startPoint x: 422, startPoint y: 421, endPoint x: 758, endPoint y: 438, distance: 336.1
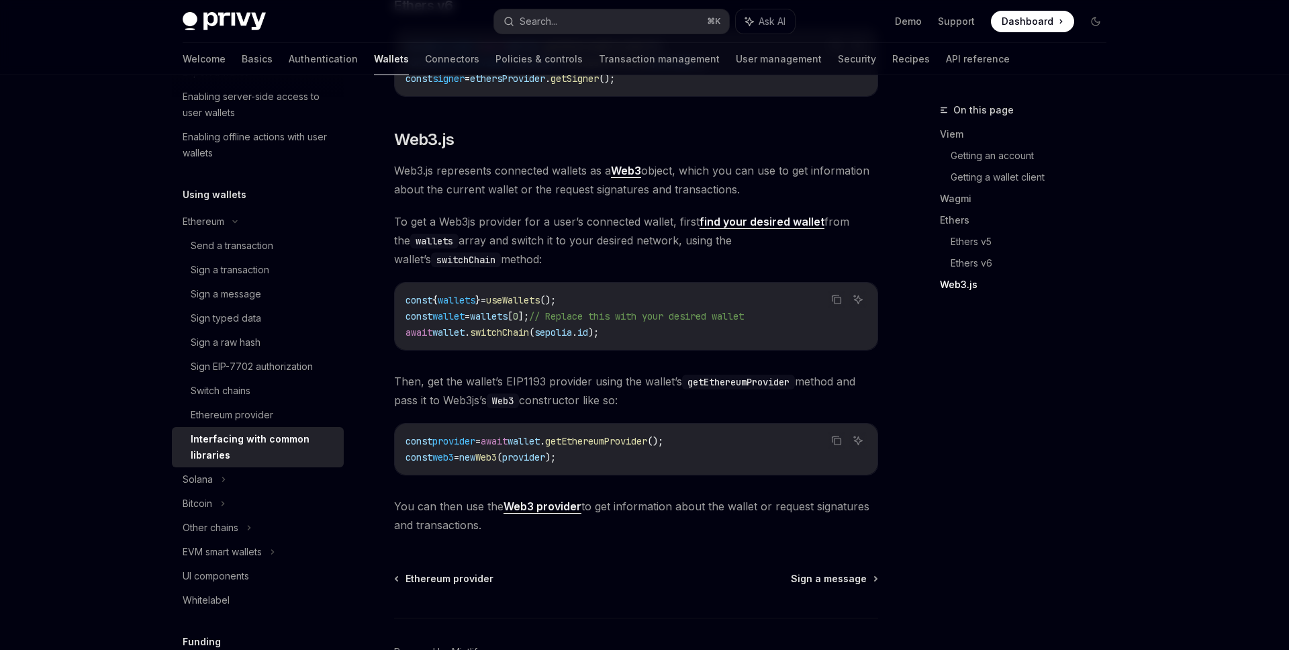
scroll to position [1720, 0]
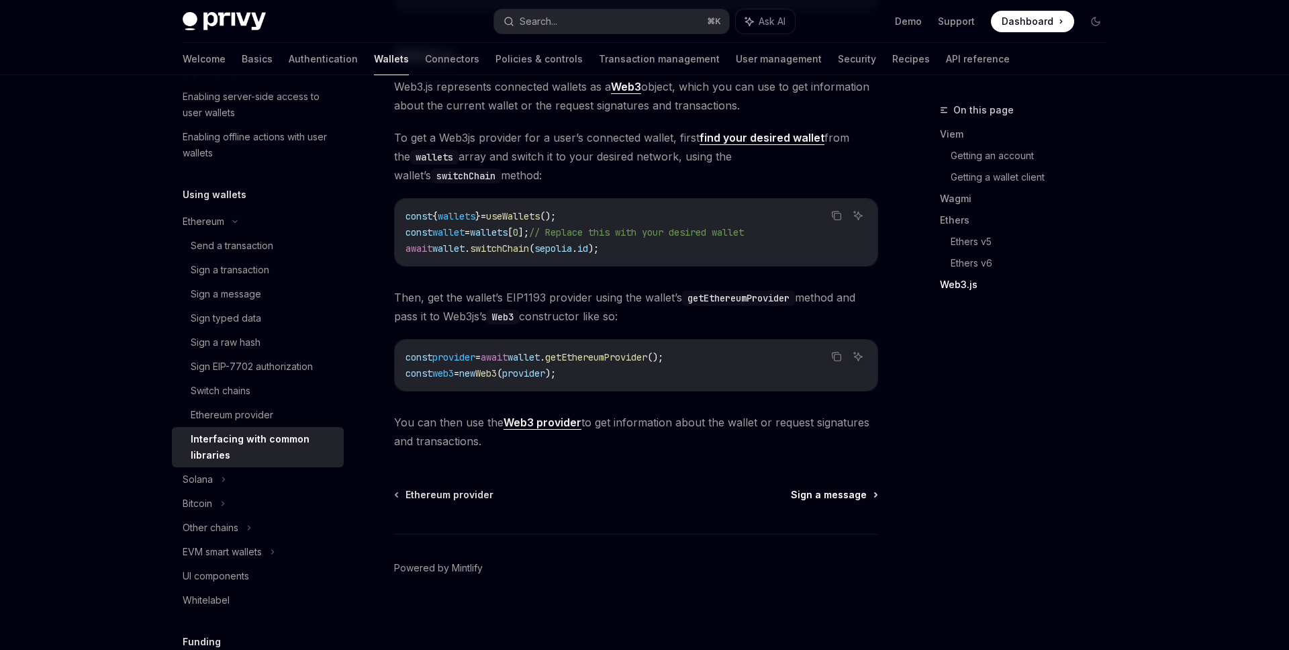
click at [827, 495] on span "Sign a message" at bounding box center [829, 494] width 76 height 13
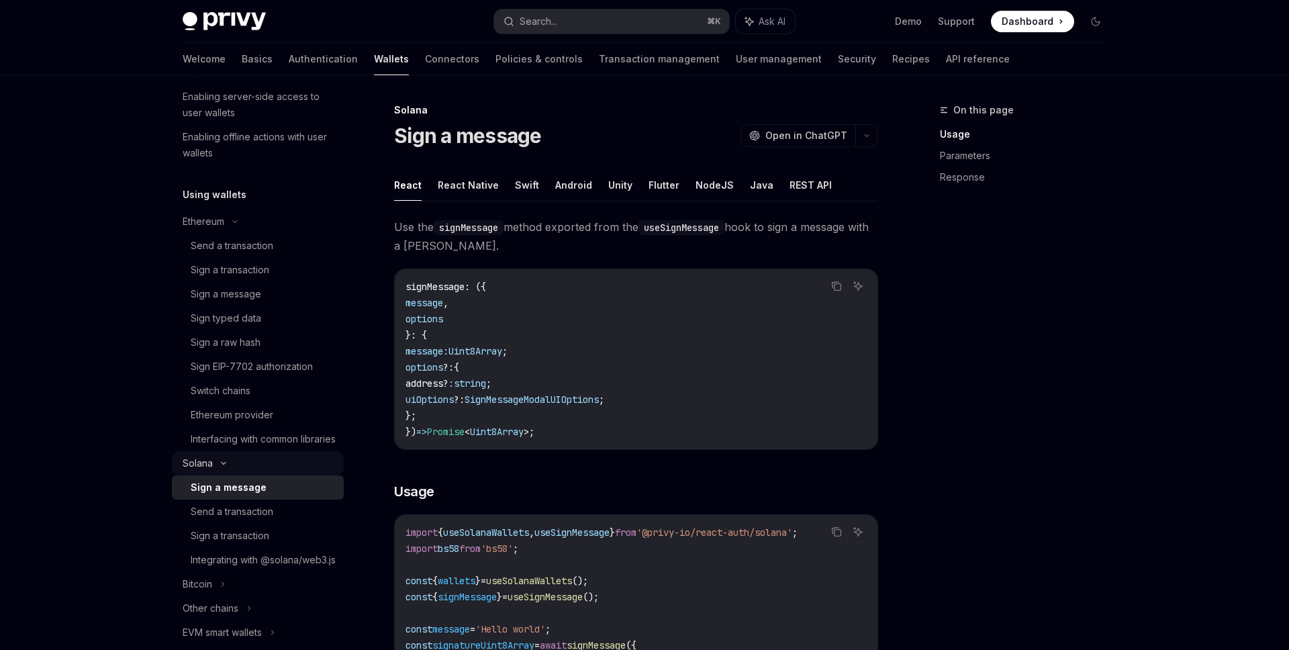
click at [280, 12] on div "Solana" at bounding box center [258, 0] width 172 height 24
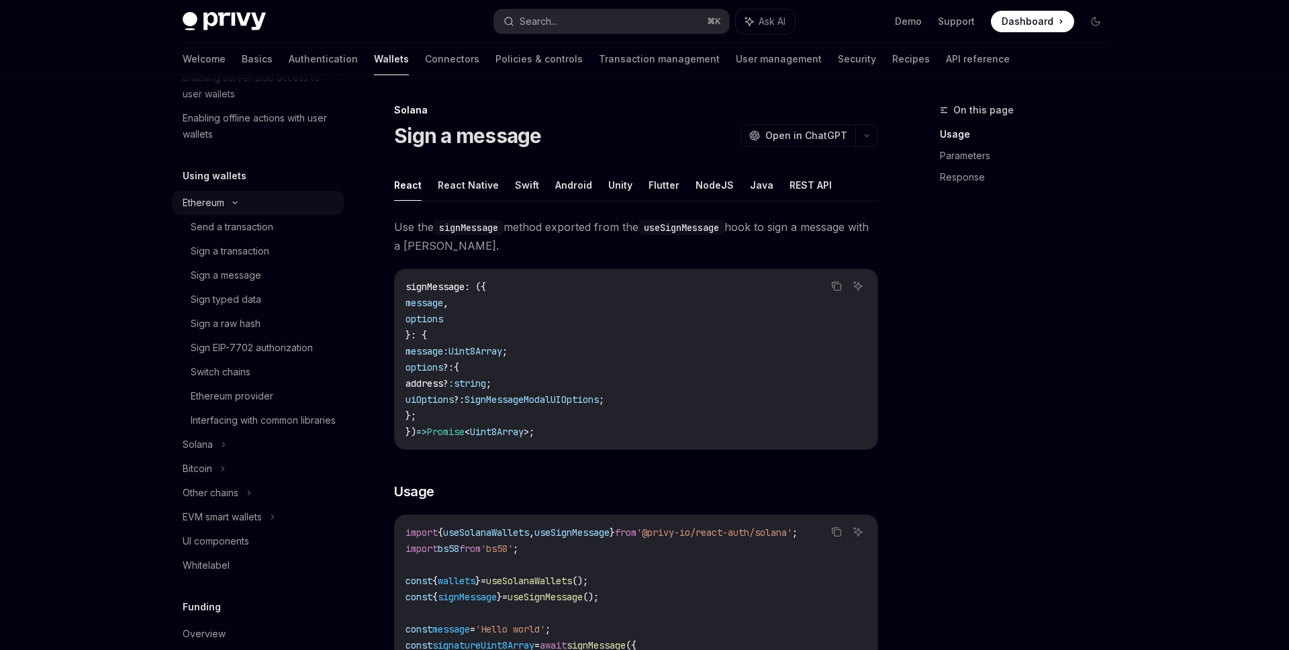
scroll to position [215, 0]
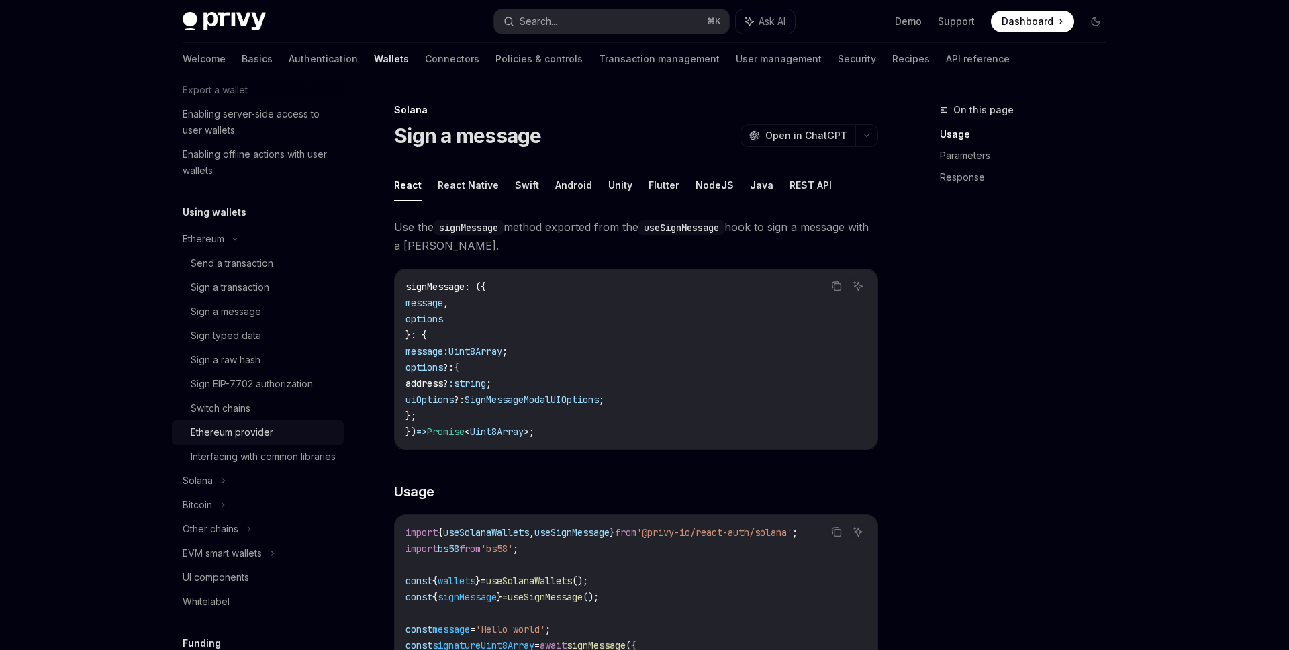
click at [246, 438] on div "Ethereum provider" at bounding box center [232, 432] width 83 height 16
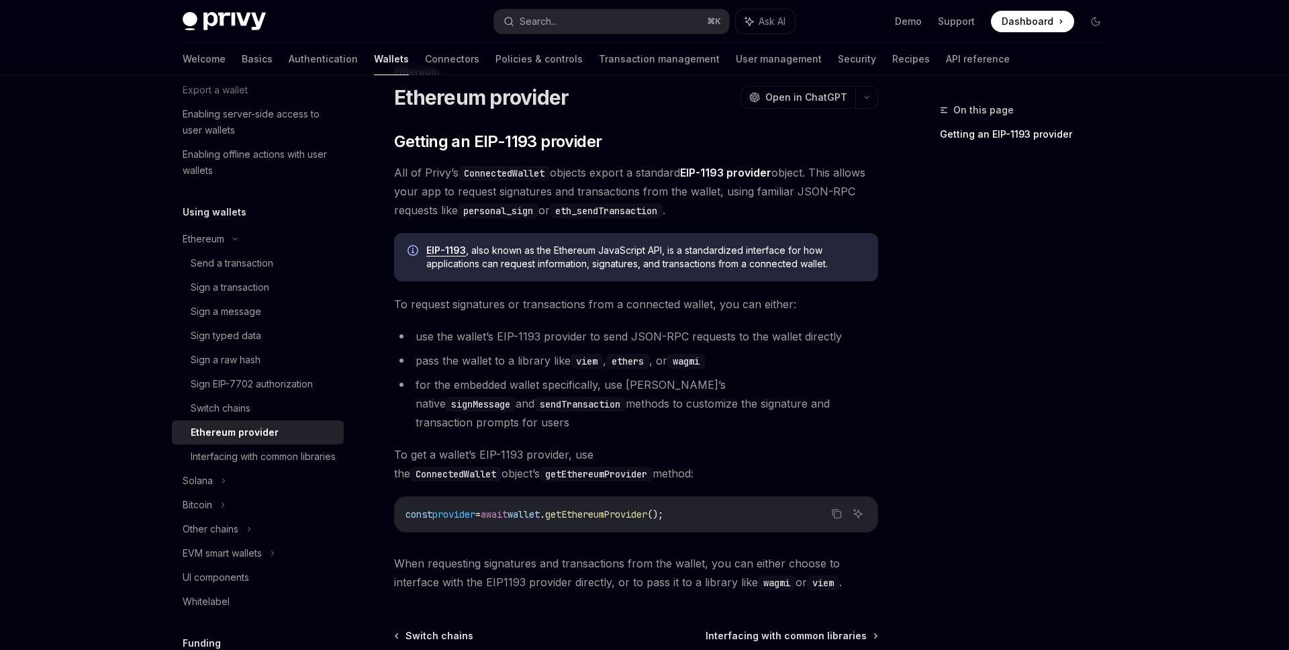
scroll to position [33, 0]
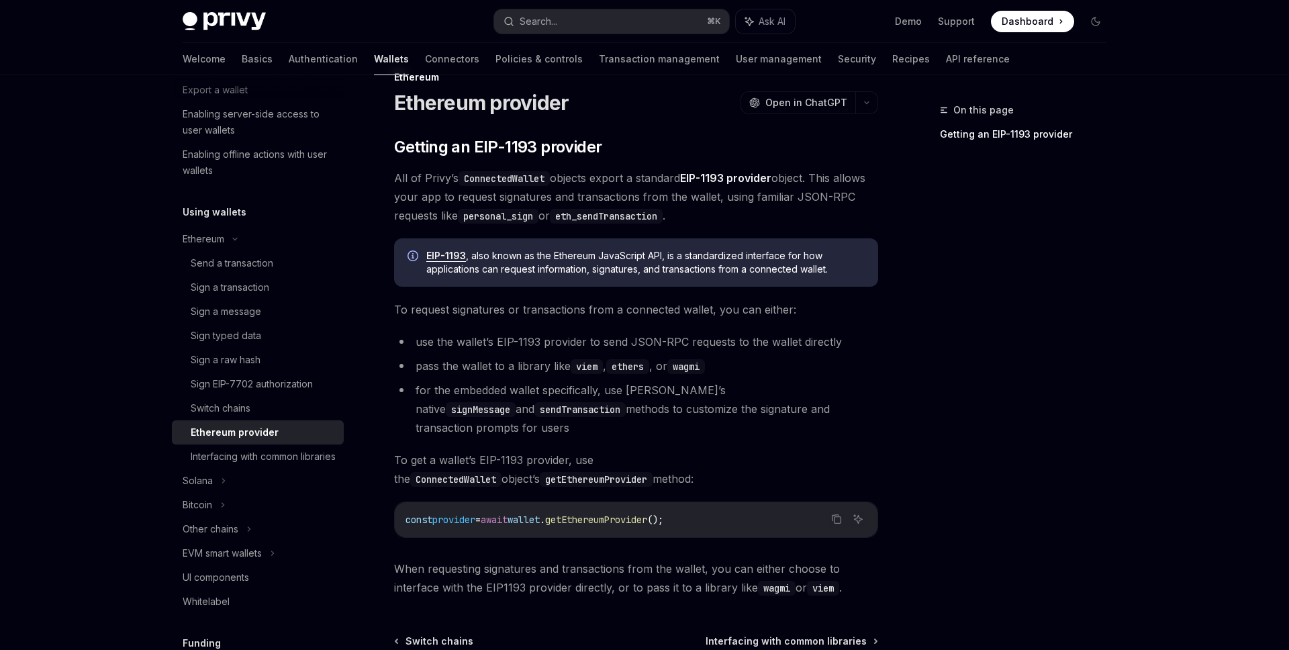
drag, startPoint x: 557, startPoint y: 332, endPoint x: 818, endPoint y: 331, distance: 260.5
click at [818, 332] on li "use the wallet’s EIP-1193 provider to send JSON-RPC requests to the wallet dire…" at bounding box center [636, 341] width 484 height 19
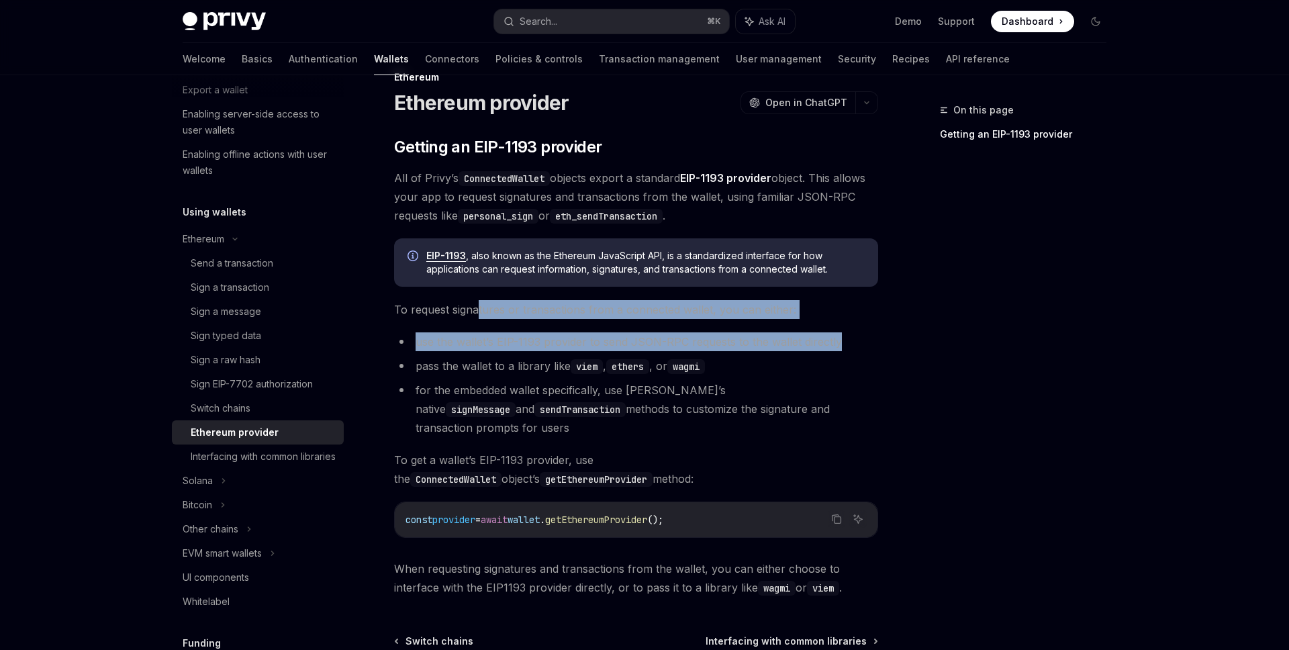
drag, startPoint x: 863, startPoint y: 350, endPoint x: 473, endPoint y: 308, distance: 392.4
click at [473, 308] on div "​ Getting an EIP-1193 provider All of Privy’s ConnectedWallet objects export a …" at bounding box center [636, 366] width 484 height 461
click at [532, 324] on div "​ Getting an EIP-1193 provider All of Privy’s ConnectedWallet objects export a …" at bounding box center [636, 366] width 484 height 461
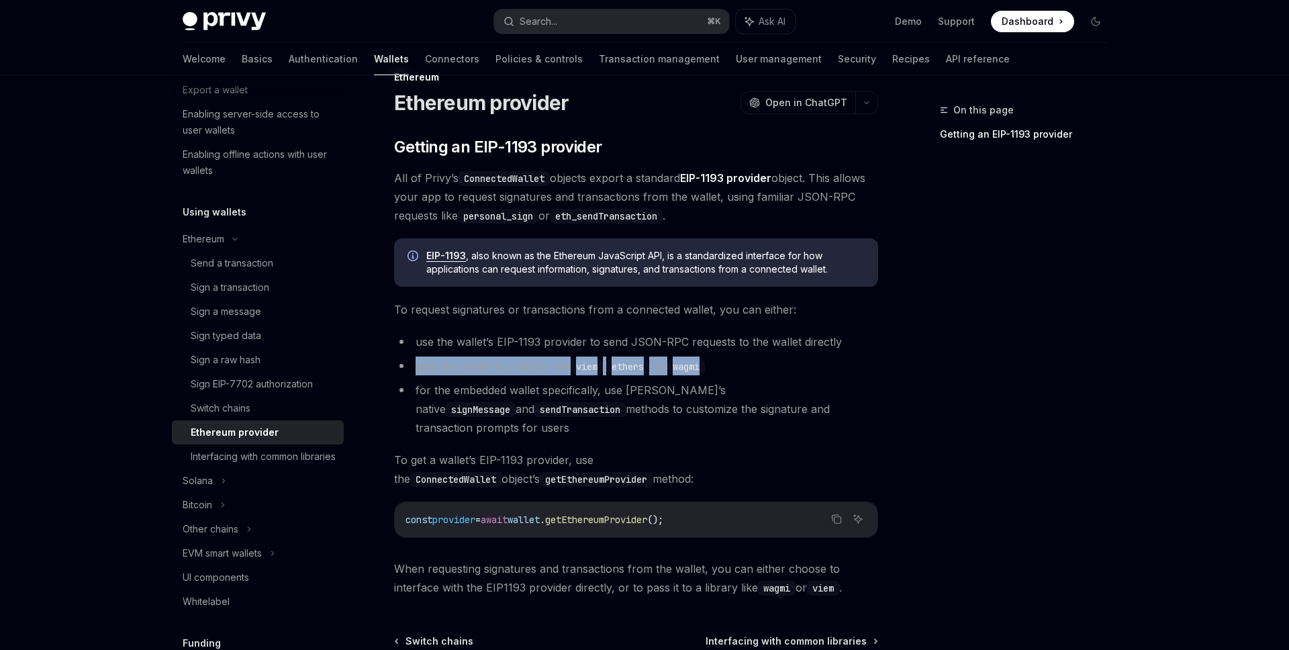
drag, startPoint x: 414, startPoint y: 361, endPoint x: 806, endPoint y: 368, distance: 391.5
click at [806, 368] on li "pass the wallet to a library like viem , ethers , or wagmi" at bounding box center [636, 366] width 484 height 19
drag, startPoint x: 710, startPoint y: 370, endPoint x: 482, endPoint y: 370, distance: 228.3
click at [482, 370] on li "pass the wallet to a library like viem , ethers , or wagmi" at bounding box center [636, 366] width 484 height 19
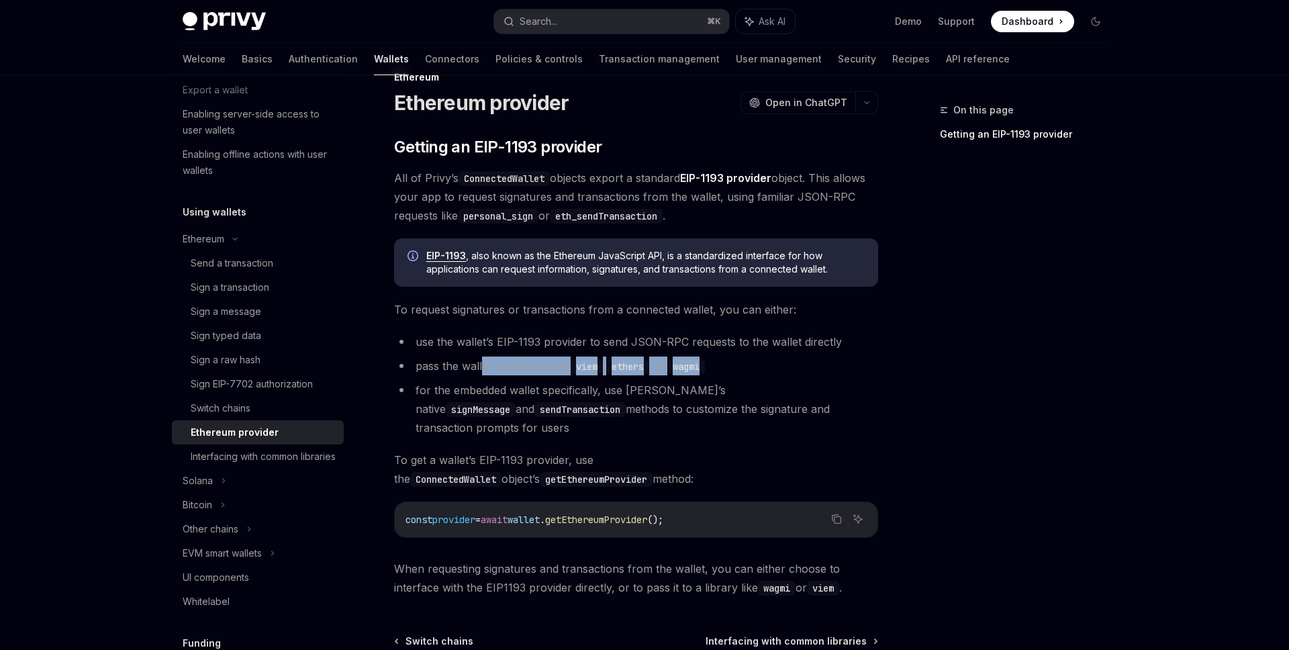
click at [589, 367] on code "viem" at bounding box center [587, 366] width 32 height 15
drag, startPoint x: 411, startPoint y: 388, endPoint x: 877, endPoint y: 407, distance: 466.4
click at [876, 407] on li "for the embedded wallet specifically, use Privy’s native signMessage and sendTr…" at bounding box center [636, 409] width 484 height 56
click at [877, 407] on li "for the embedded wallet specifically, use Privy’s native signMessage and sendTr…" at bounding box center [636, 409] width 484 height 56
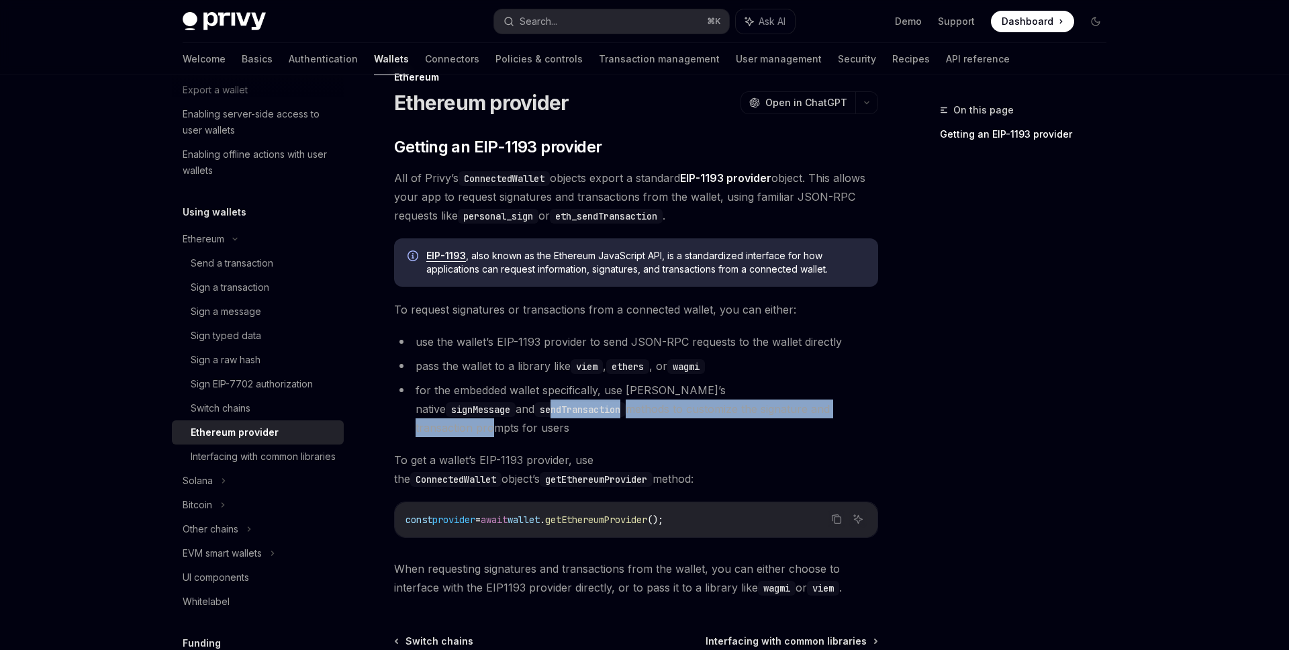
drag, startPoint x: 430, startPoint y: 408, endPoint x: 796, endPoint y: 404, distance: 366.6
click at [796, 404] on li "for the embedded wallet specifically, use Privy’s native signMessage and sendTr…" at bounding box center [636, 409] width 484 height 56
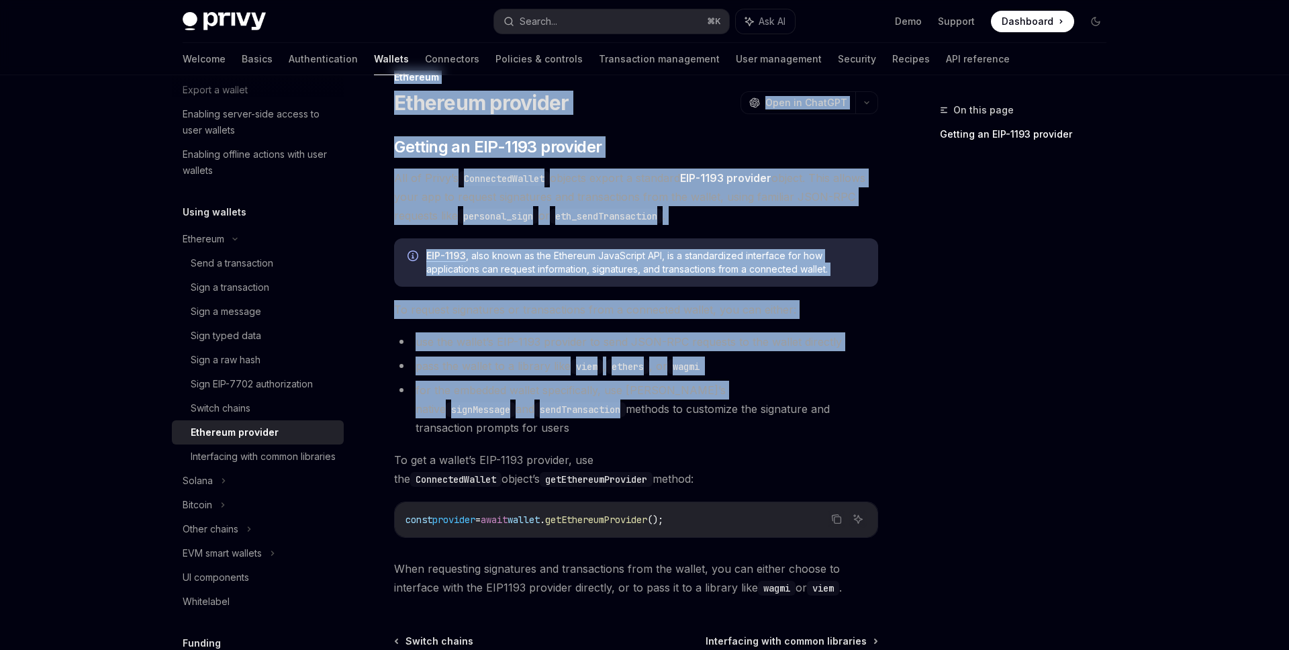
drag, startPoint x: 910, startPoint y: 414, endPoint x: 507, endPoint y: 415, distance: 403.5
click at [507, 415] on div "On this page Getting an EIP-1193 provider Ethereum Ethereum provider OpenAI Ope…" at bounding box center [644, 419] width 945 height 754
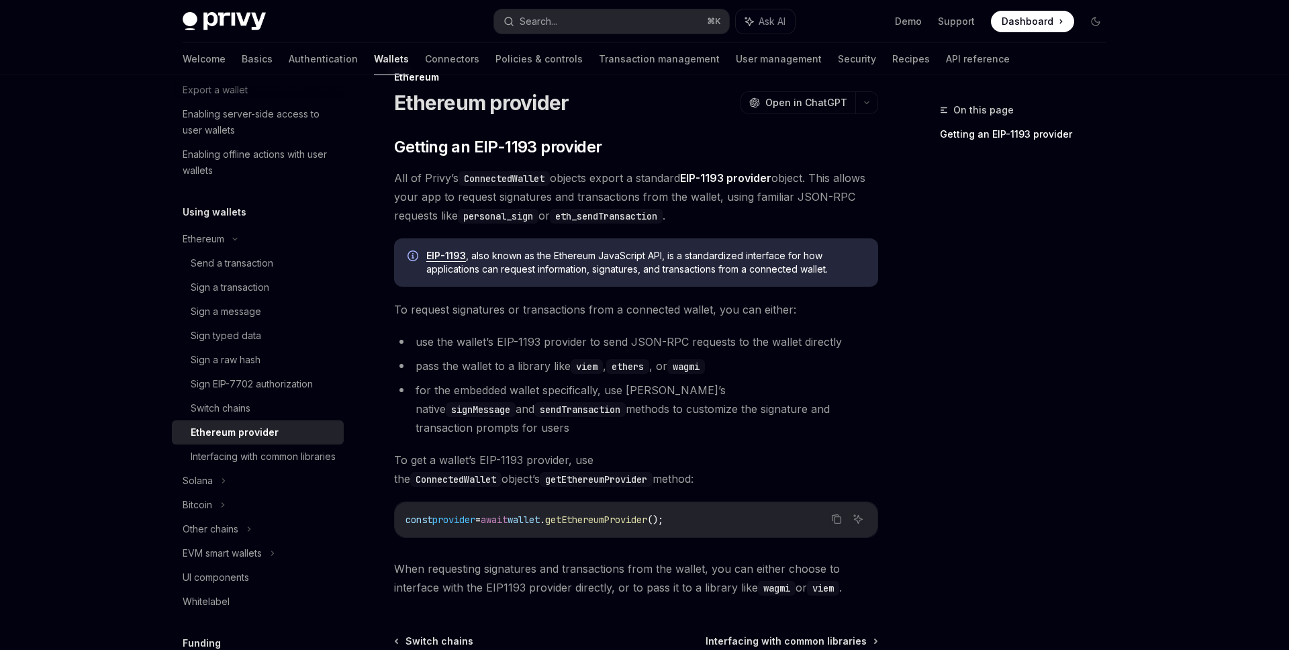
click at [743, 414] on li "for the embedded wallet specifically, use Privy’s native signMessage and sendTr…" at bounding box center [636, 409] width 484 height 56
drag, startPoint x: 878, startPoint y: 415, endPoint x: 496, endPoint y: 377, distance: 384.0
click at [496, 377] on div "Ethereum Ethereum provider OpenAI Open in ChatGPT OpenAI Open in ChatGPT ​ Gett…" at bounding box center [510, 432] width 741 height 727
click at [496, 377] on ul "use the wallet’s EIP-1193 provider to send JSON-RPC requests to the wallet dire…" at bounding box center [636, 384] width 484 height 105
drag, startPoint x: 425, startPoint y: 312, endPoint x: 712, endPoint y: 312, distance: 286.7
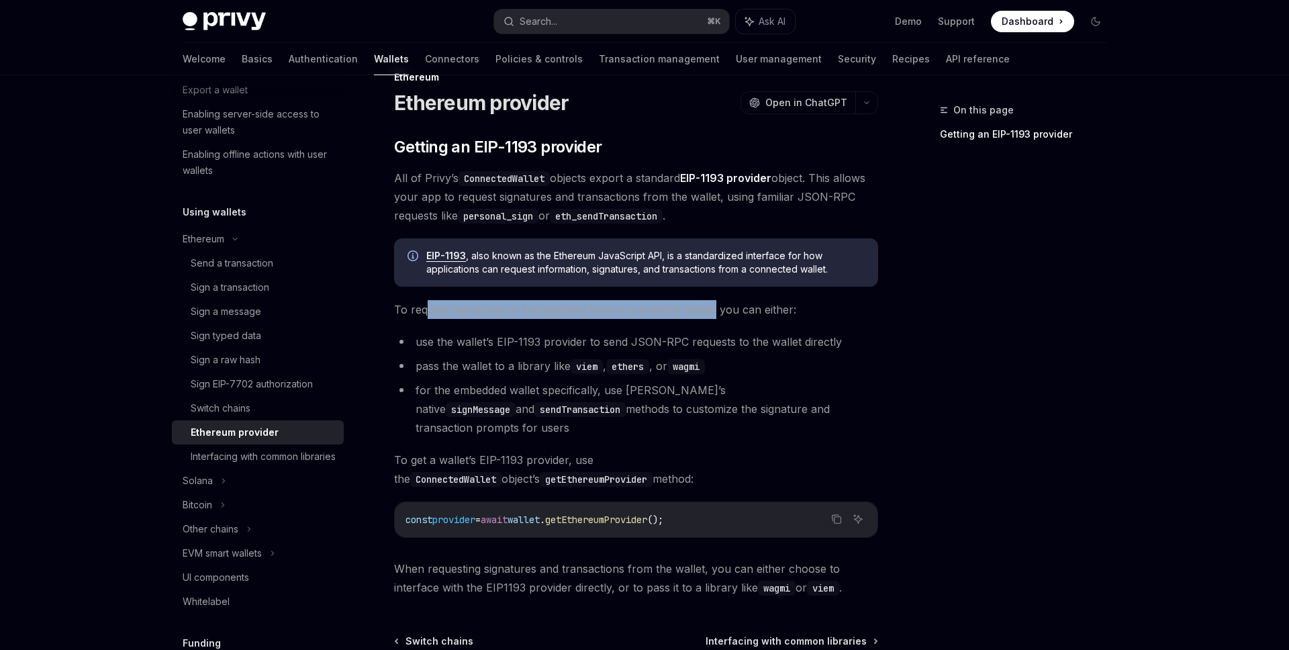
click at [712, 312] on span "To request signatures or transactions from a connected wallet, you can either:" at bounding box center [636, 309] width 484 height 19
drag, startPoint x: 779, startPoint y: 313, endPoint x: 526, endPoint y: 313, distance: 253.1
click at [526, 313] on span "To request signatures or transactions from a connected wallet, you can either:" at bounding box center [636, 309] width 484 height 19
click at [714, 300] on span "To request signatures or transactions from a connected wallet, you can either:" at bounding box center [636, 309] width 484 height 19
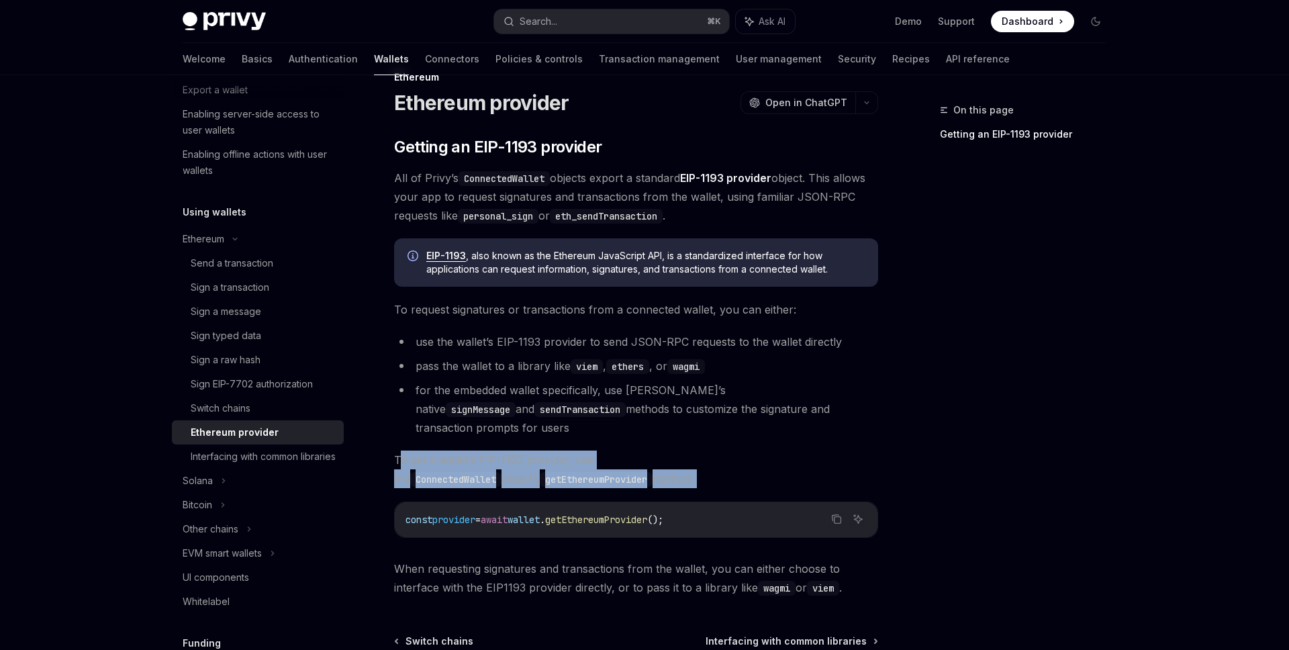
drag, startPoint x: 397, startPoint y: 438, endPoint x: 705, endPoint y: 469, distance: 309.1
click at [705, 469] on div "​ Getting an EIP-1193 provider All of Privy’s ConnectedWallet objects export a …" at bounding box center [636, 366] width 484 height 461
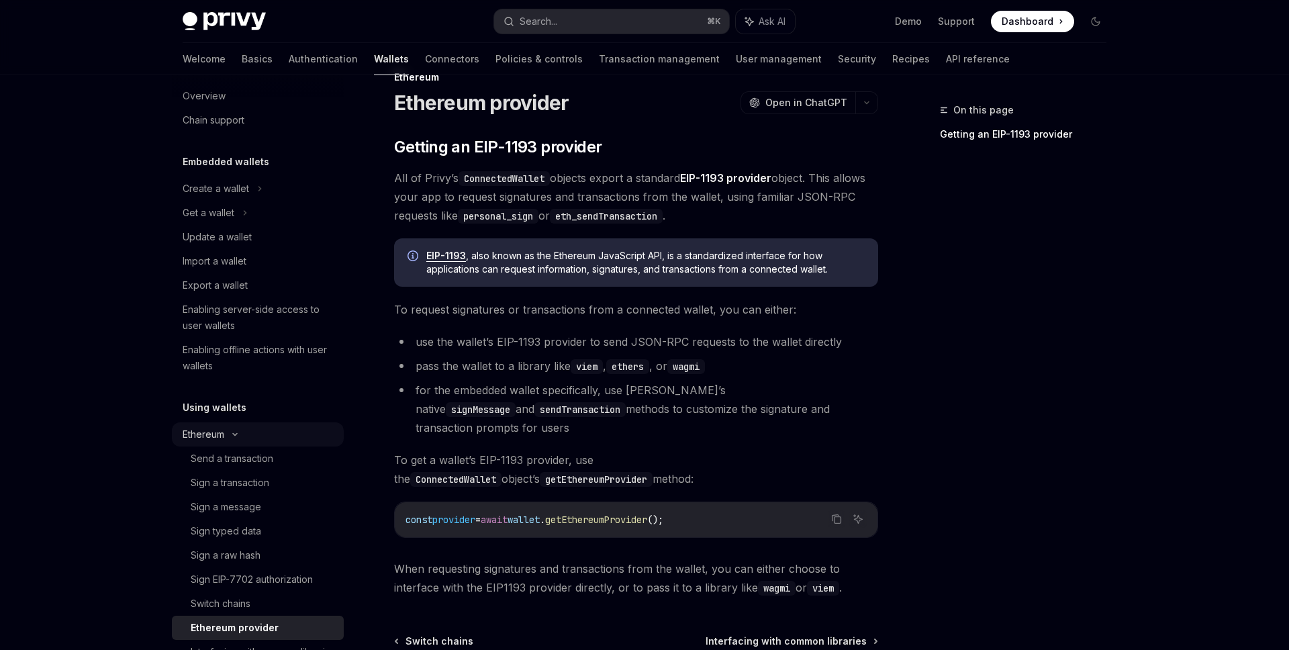
scroll to position [0, 0]
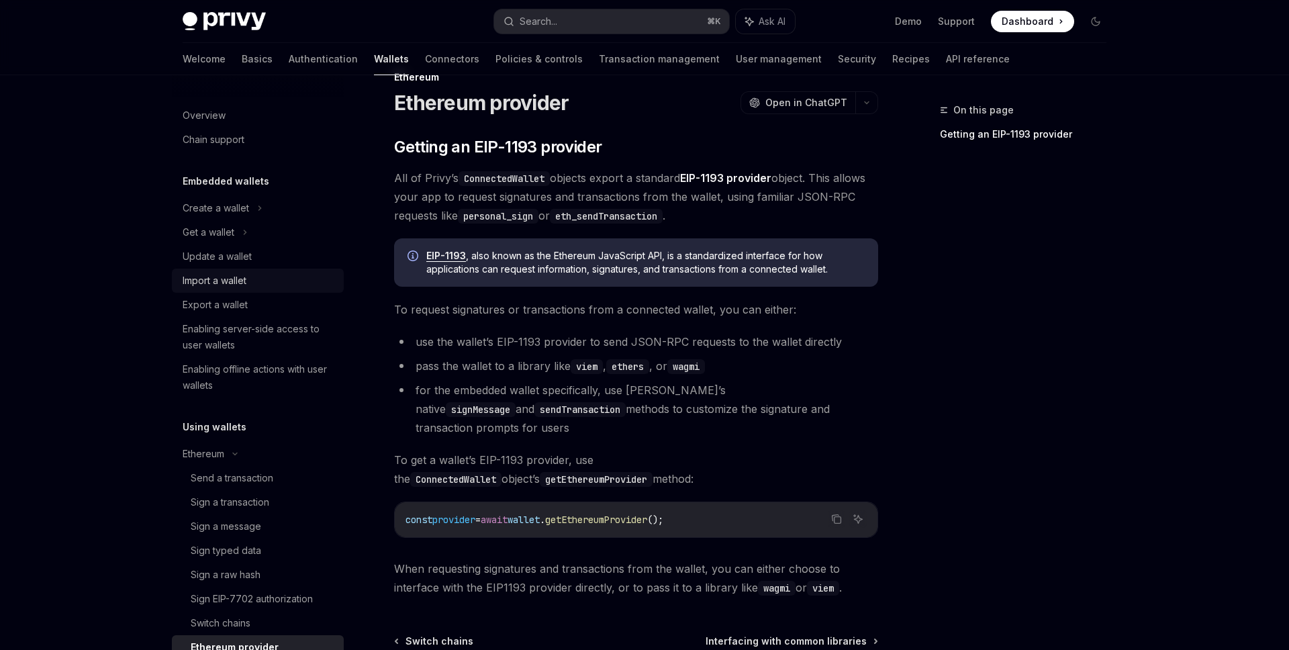
click at [237, 286] on div "Import a wallet" at bounding box center [215, 281] width 64 height 16
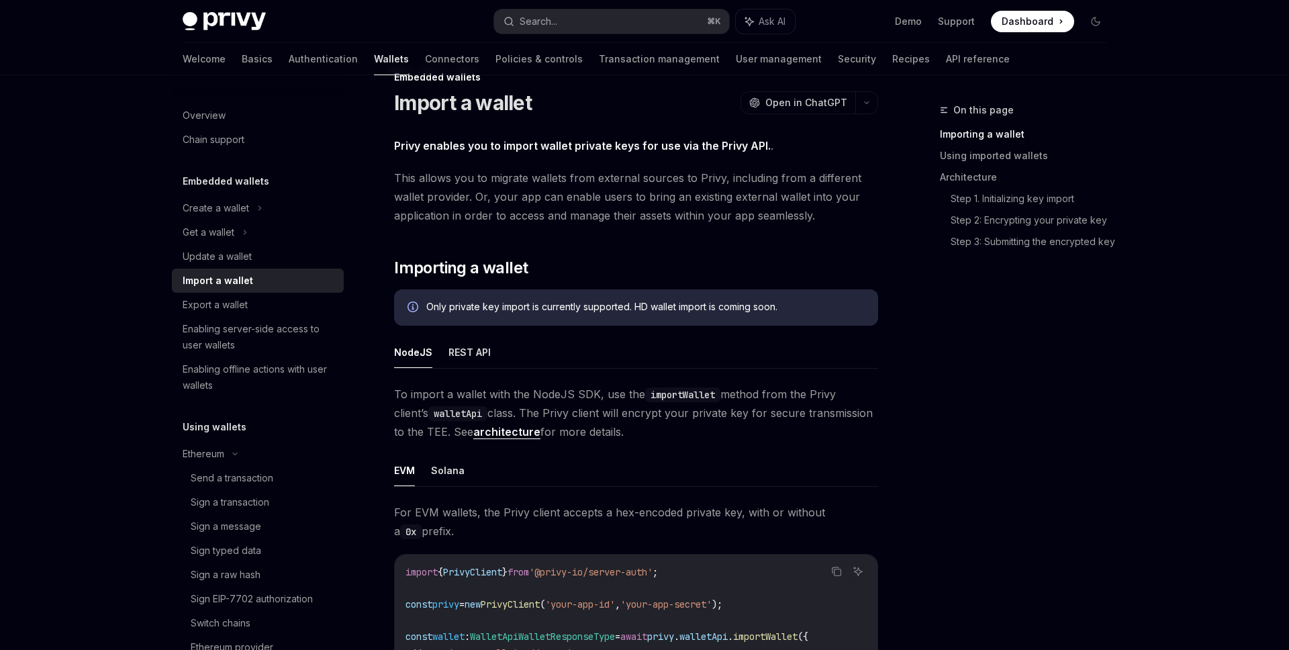
scroll to position [151, 0]
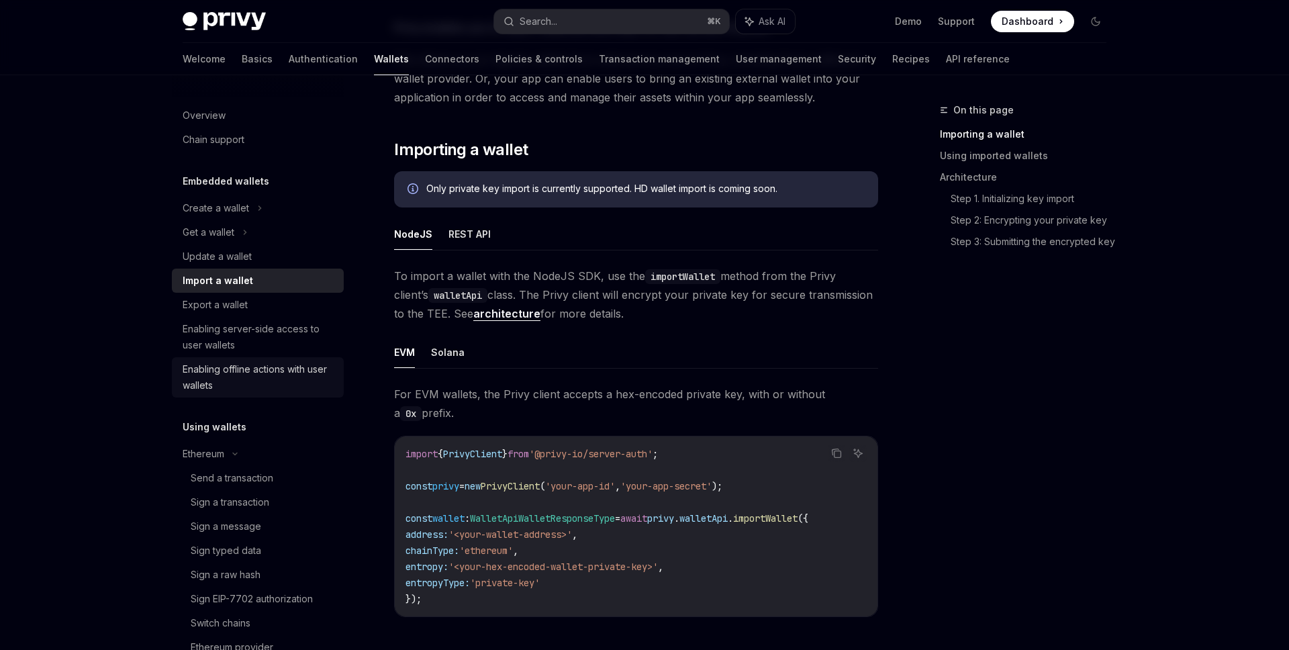
click at [254, 373] on div "Enabling offline actions with user wallets" at bounding box center [259, 377] width 153 height 32
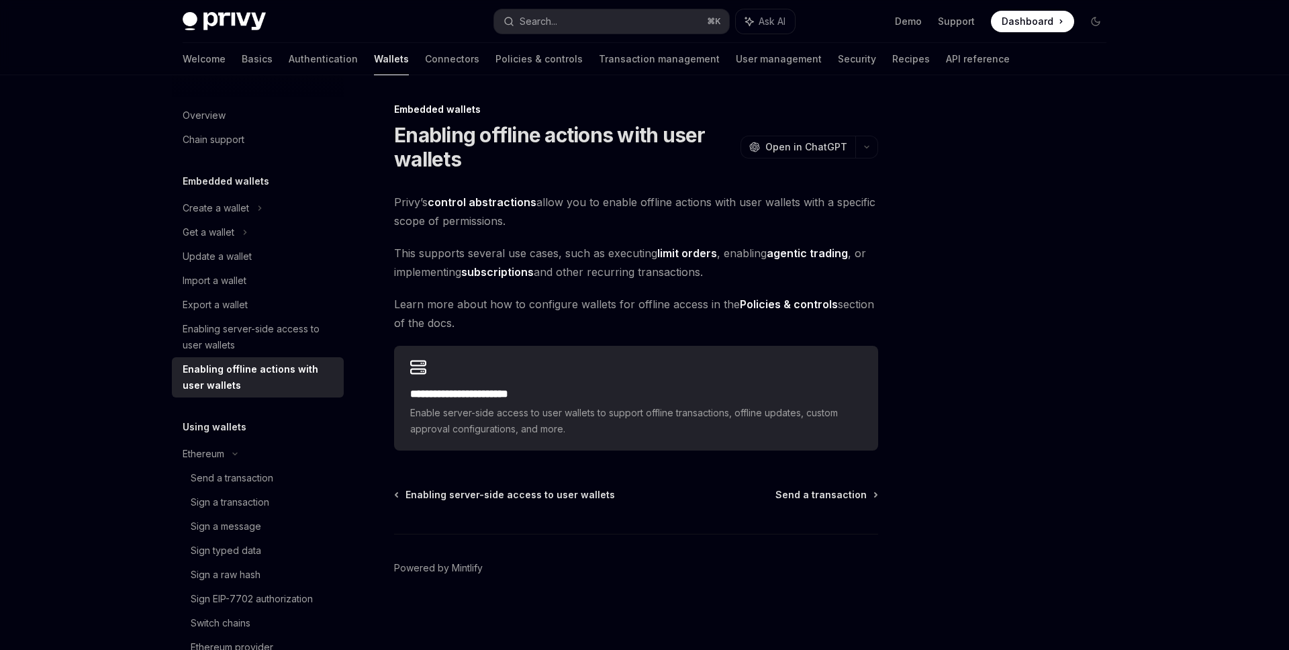
type textarea "*"
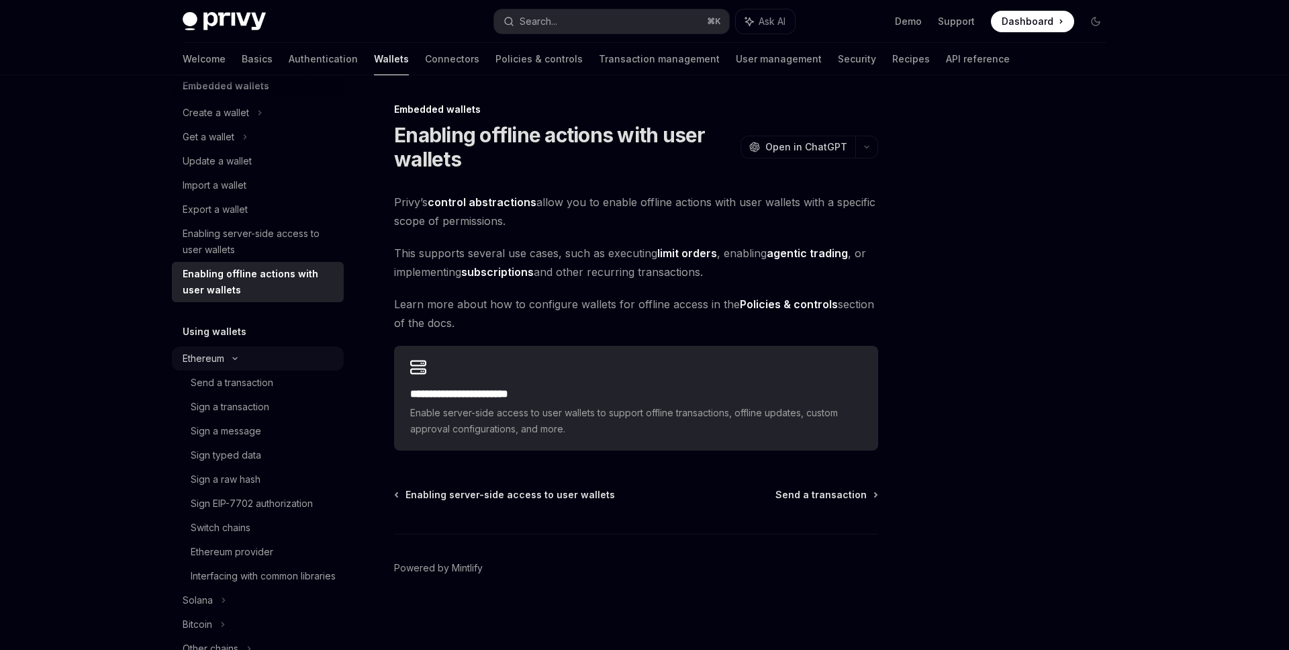
scroll to position [157, 0]
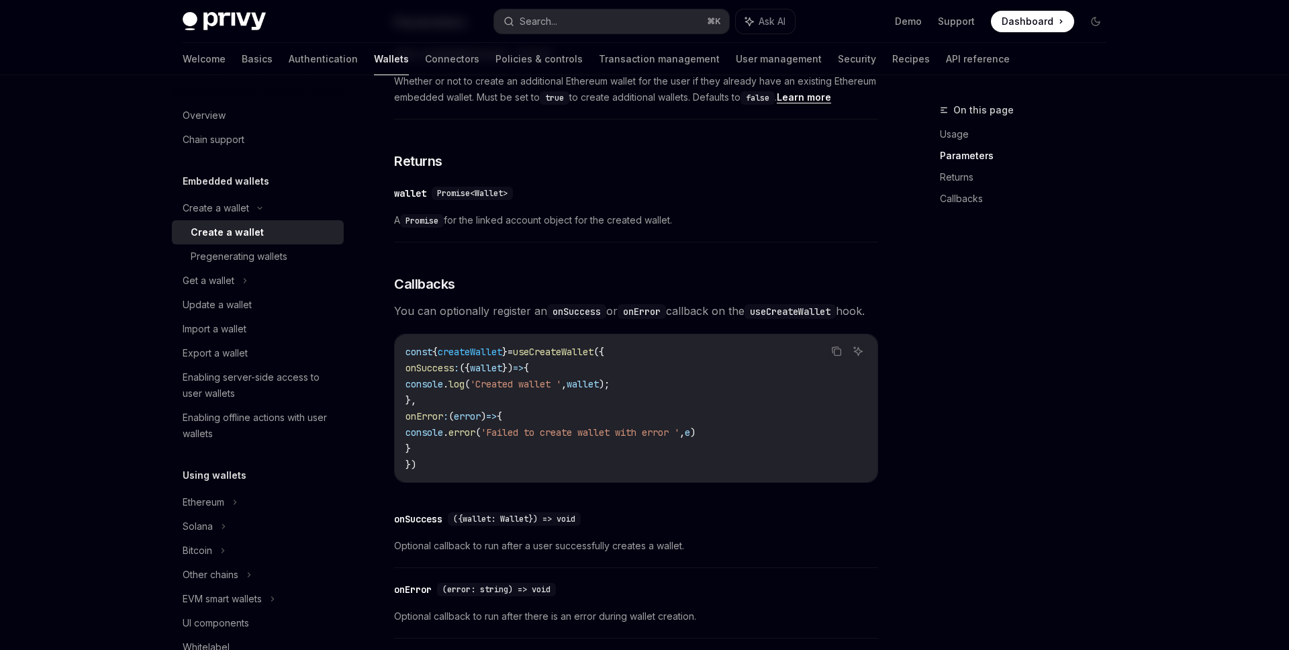
scroll to position [829, 0]
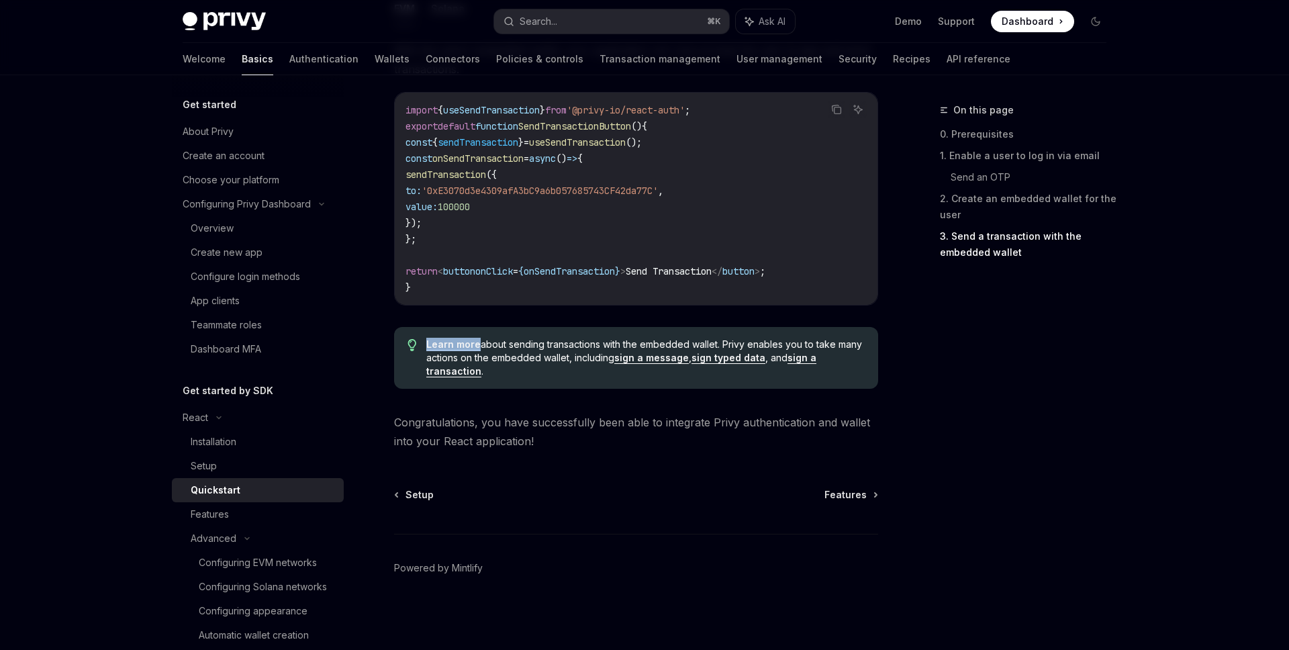
scroll to position [214, 0]
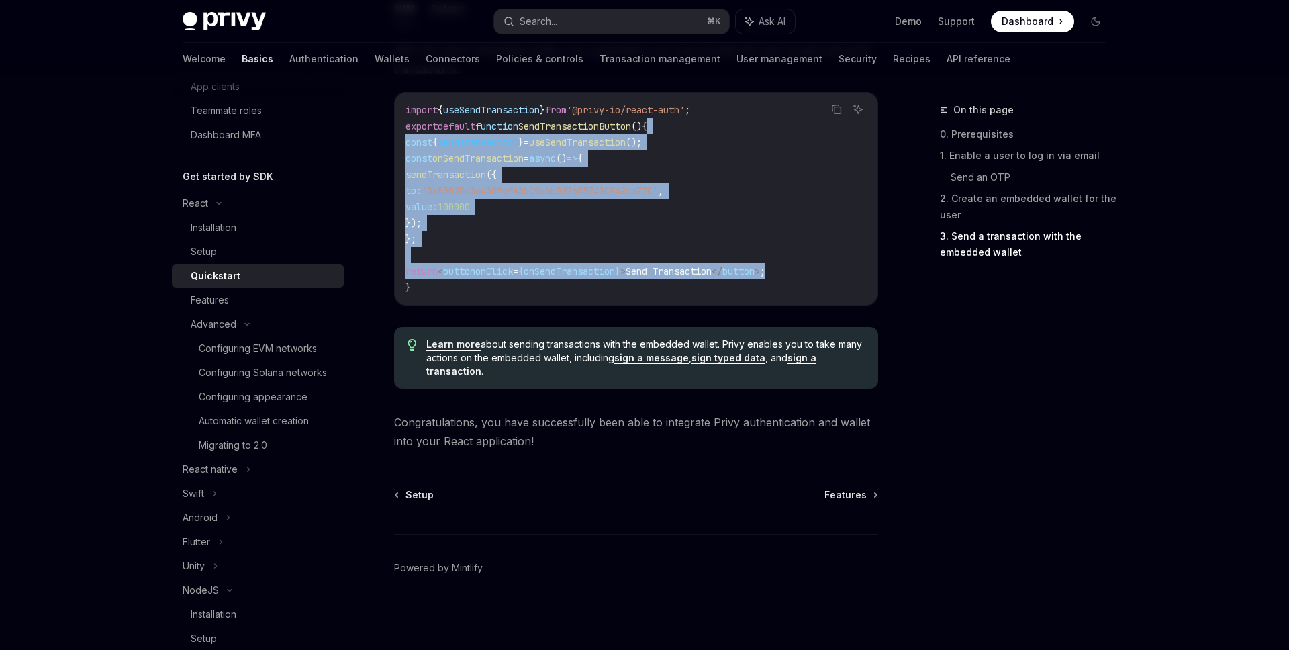
drag, startPoint x: 815, startPoint y: 264, endPoint x: 730, endPoint y: 123, distance: 164.8
click at [730, 123] on code "import { useSendTransaction } from '@privy-io/react-auth' ; export default func…" at bounding box center [636, 198] width 461 height 193
click at [730, 122] on code "import { useSendTransaction } from '@privy-io/react-auth' ; export default func…" at bounding box center [636, 198] width 461 height 193
